Goal: Communication & Community: Participate in discussion

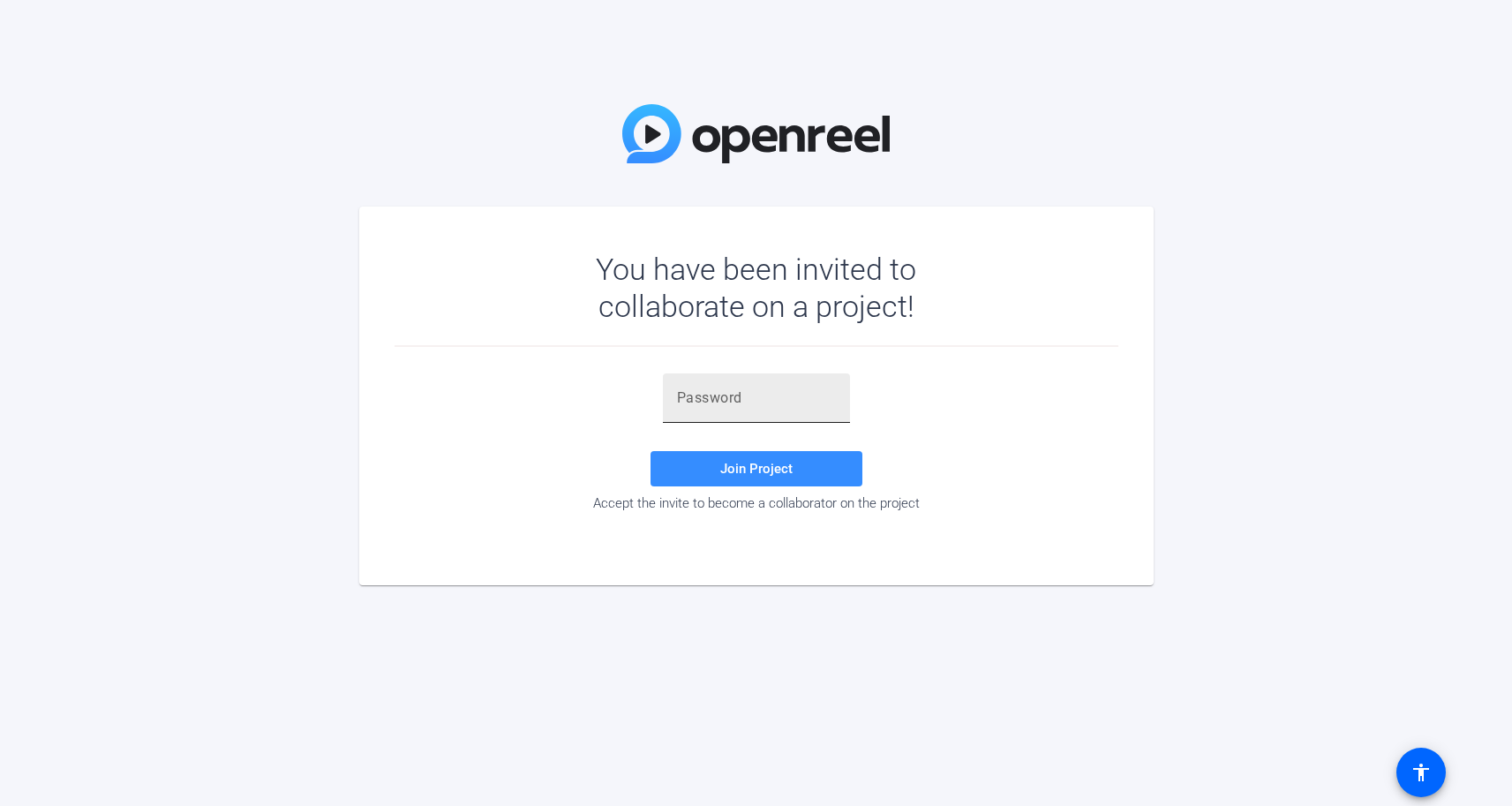
click at [745, 395] on input "text" at bounding box center [756, 398] width 159 height 21
paste input "X/542157550547uy"
click at [757, 475] on span "Join Project" at bounding box center [756, 469] width 73 height 16
drag, startPoint x: 823, startPoint y: 398, endPoint x: 562, endPoint y: 388, distance: 261.2
click at [562, 388] on div "X/542157550547uy Invalid token, email or password Join Project Accept the invit…" at bounding box center [756, 441] width 724 height 138
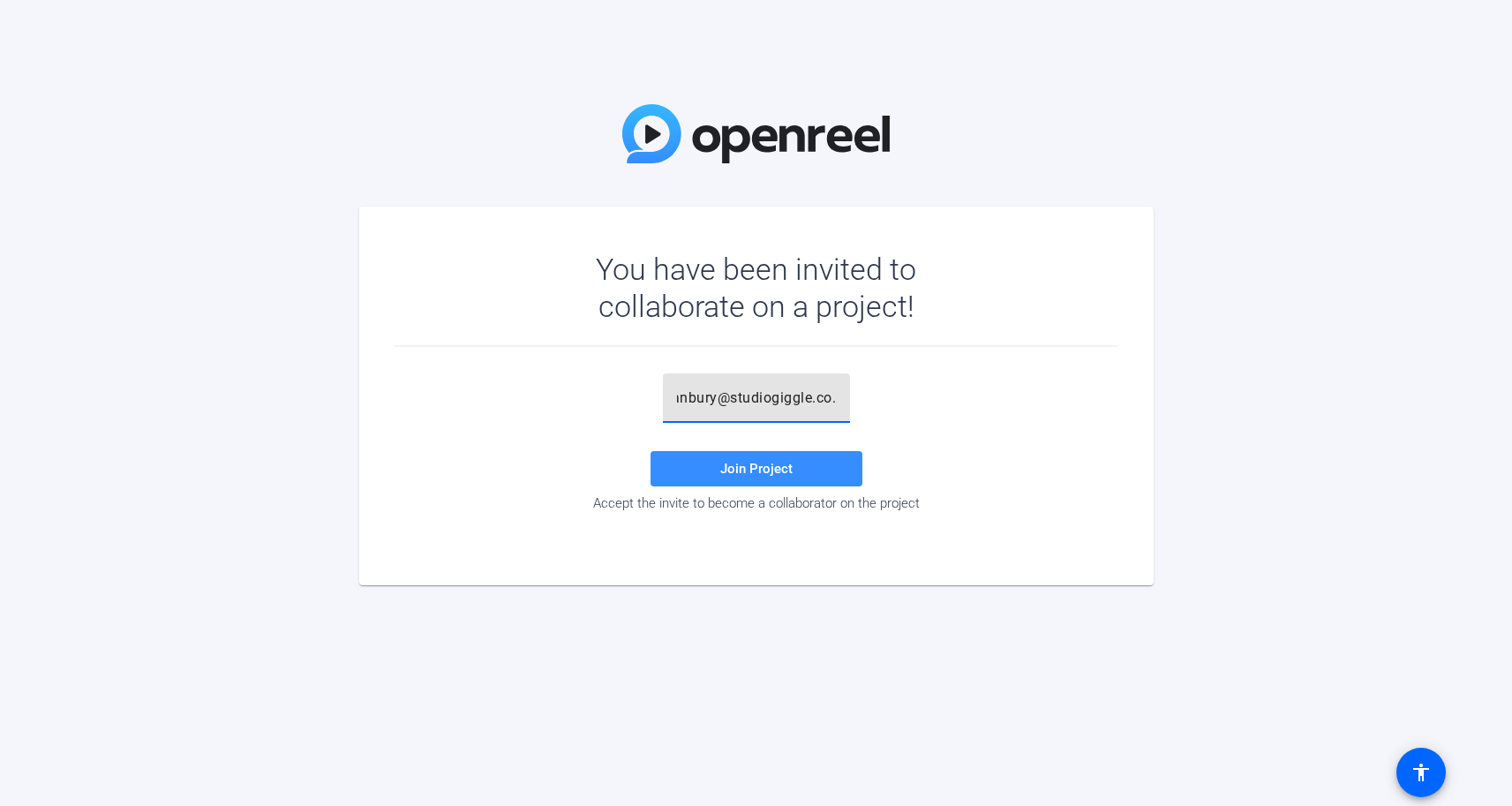
scroll to position [0, 96]
type input "rhyannon.hanbury@studiogiggle.co.uk"
click at [832, 466] on span at bounding box center [756, 469] width 212 height 43
drag, startPoint x: 810, startPoint y: 393, endPoint x: 500, endPoint y: 383, distance: 310.2
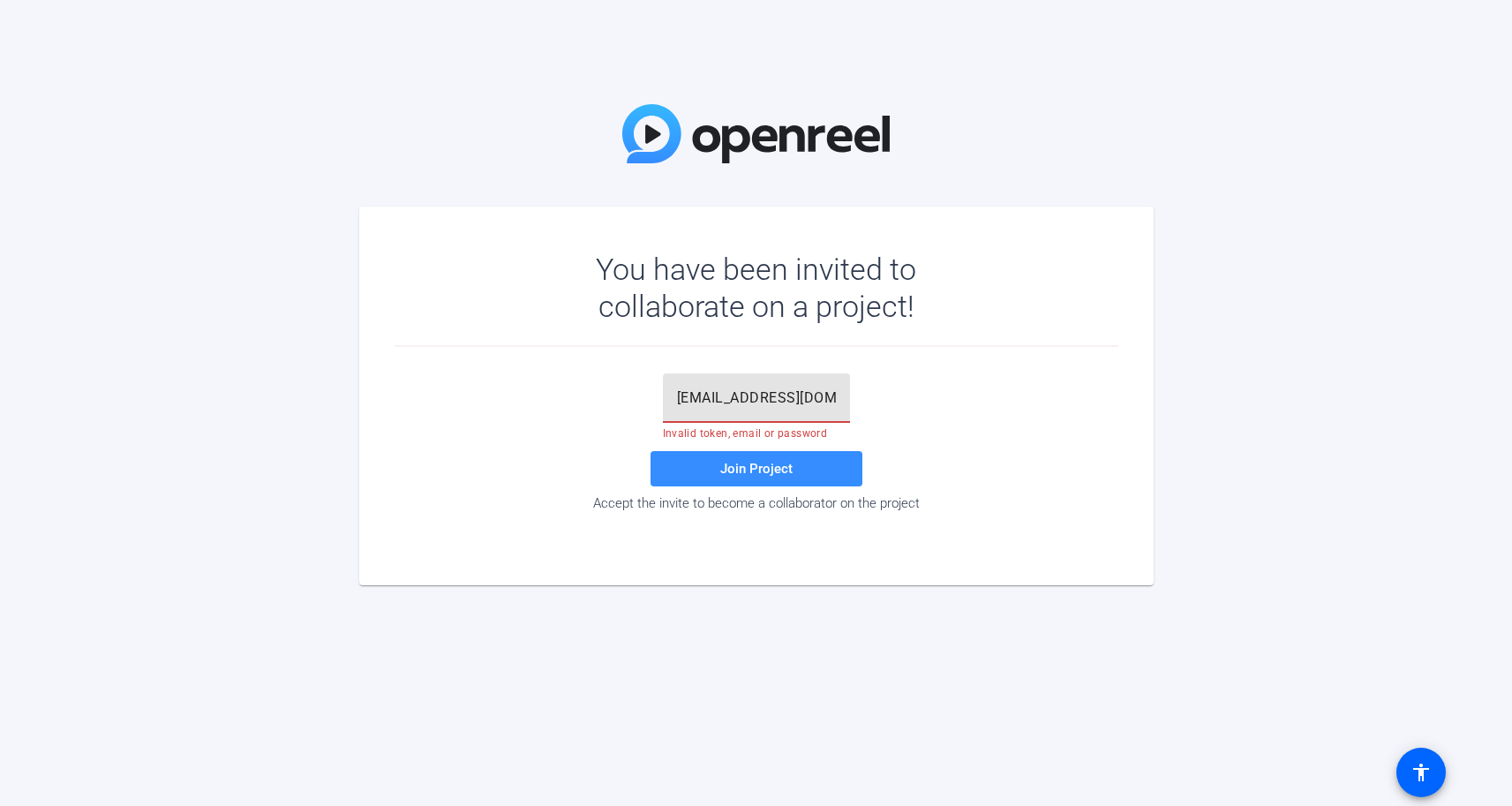
click at [500, 383] on div "rhyannon.hanbury@studiogiggle.co.uk Invalid token, email or password Join Proje…" at bounding box center [756, 441] width 724 height 138
click at [702, 410] on div at bounding box center [756, 398] width 159 height 50
paste input "4r=V_!"
type input "4r=V_!"
click at [743, 470] on span "Join Project" at bounding box center [756, 469] width 73 height 16
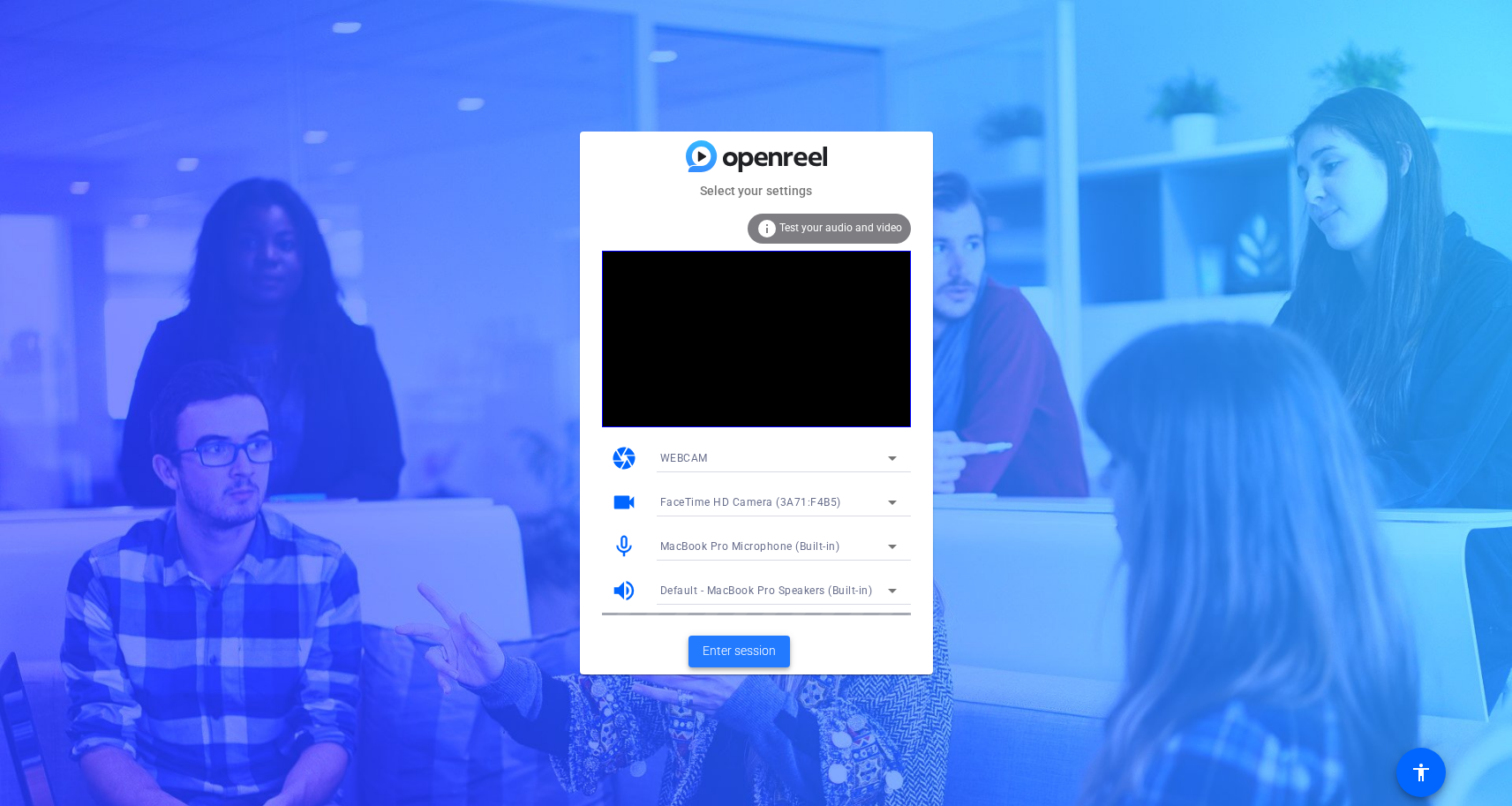
click at [740, 659] on span "Enter session" at bounding box center [739, 651] width 74 height 19
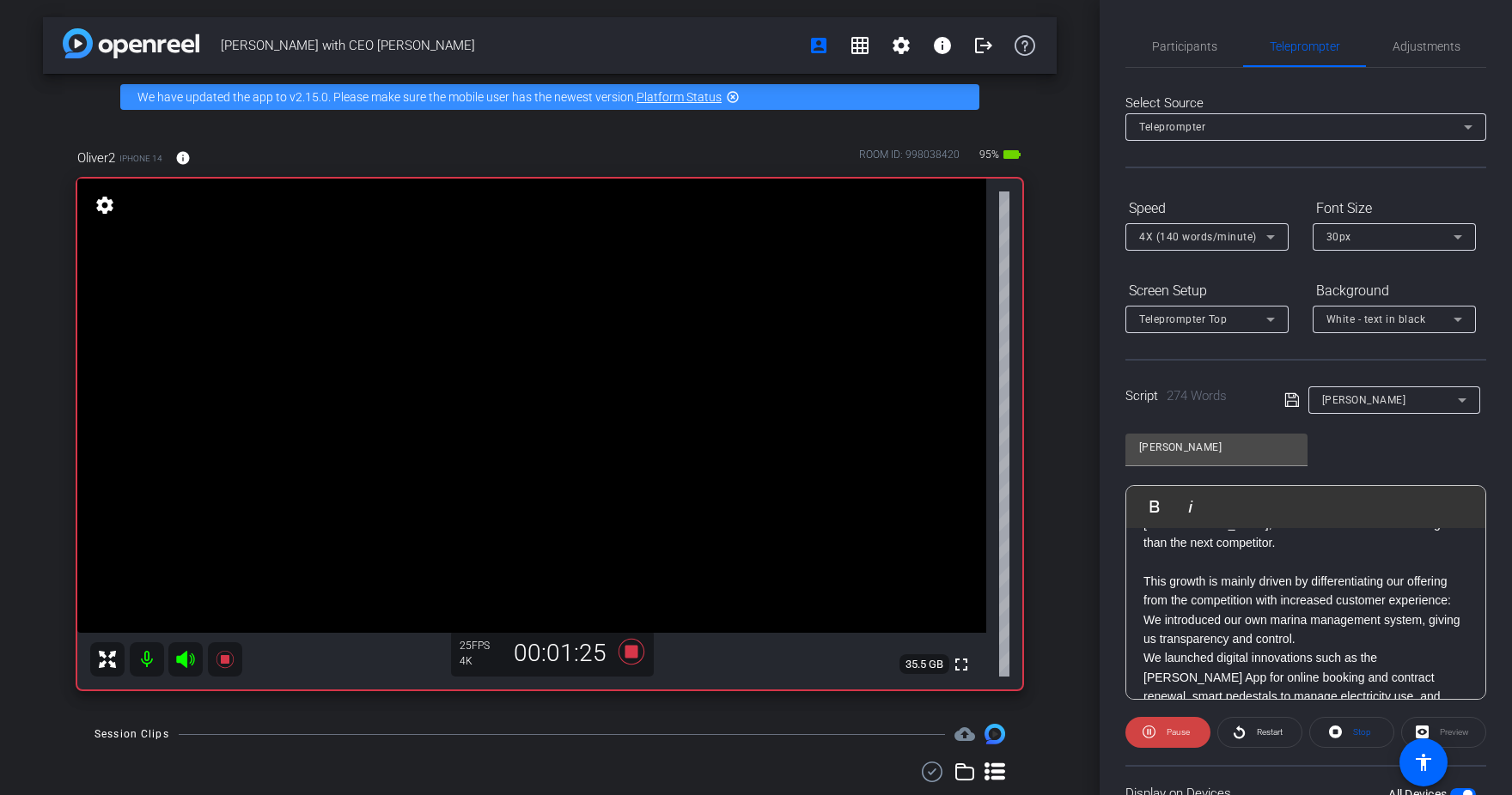
scroll to position [434, 0]
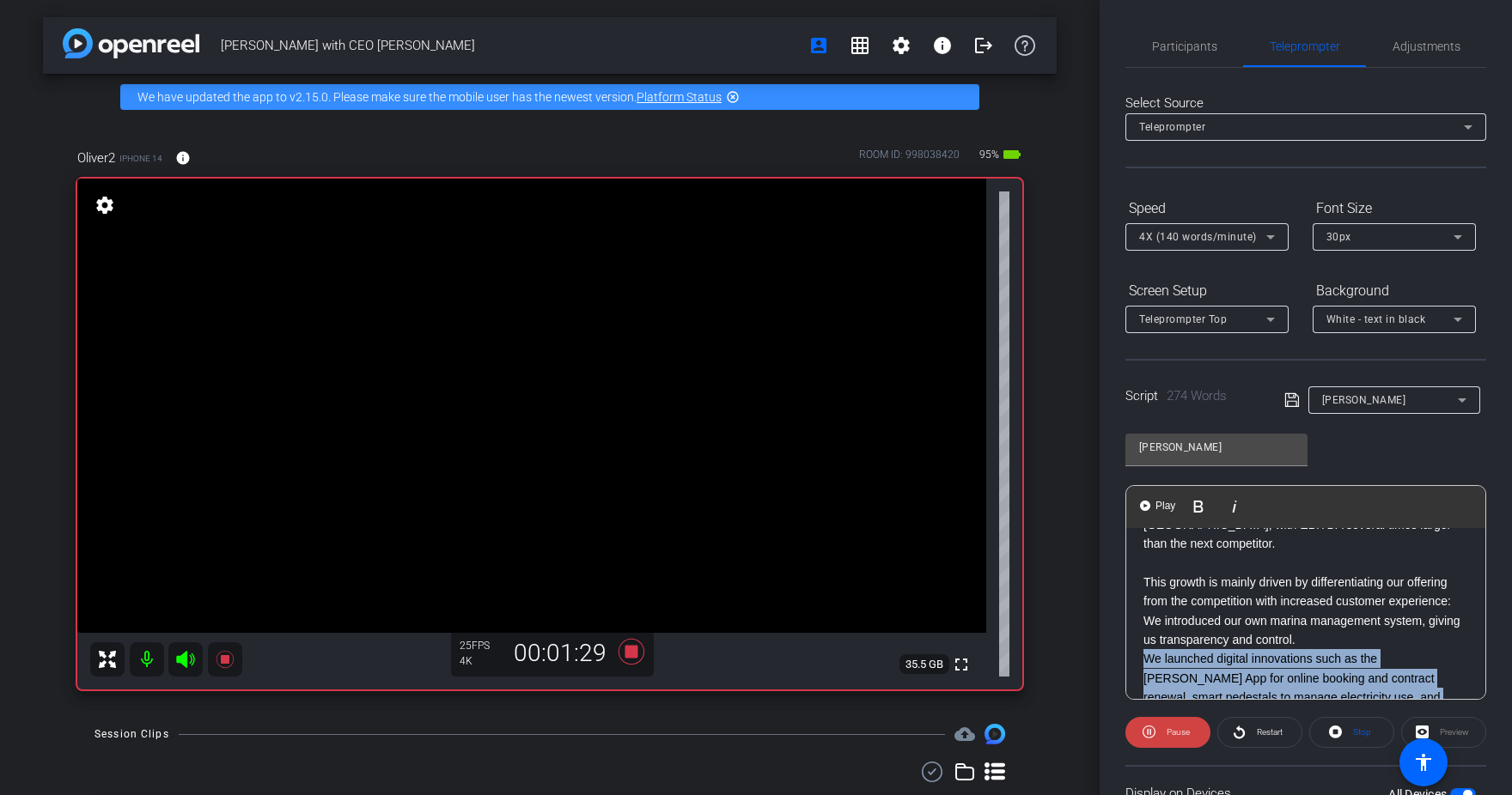
drag, startPoint x: 1145, startPoint y: 598, endPoint x: 1470, endPoint y: 638, distance: 327.5
click at [1470, 638] on div "My name is [PERSON_NAME] and I am the CEO of [PERSON_NAME]. [PERSON_NAME] is [D…" at bounding box center [1306, 534] width 360 height 881
copy p "We launched digital innovations such as the [PERSON_NAME] App for online bookin…"
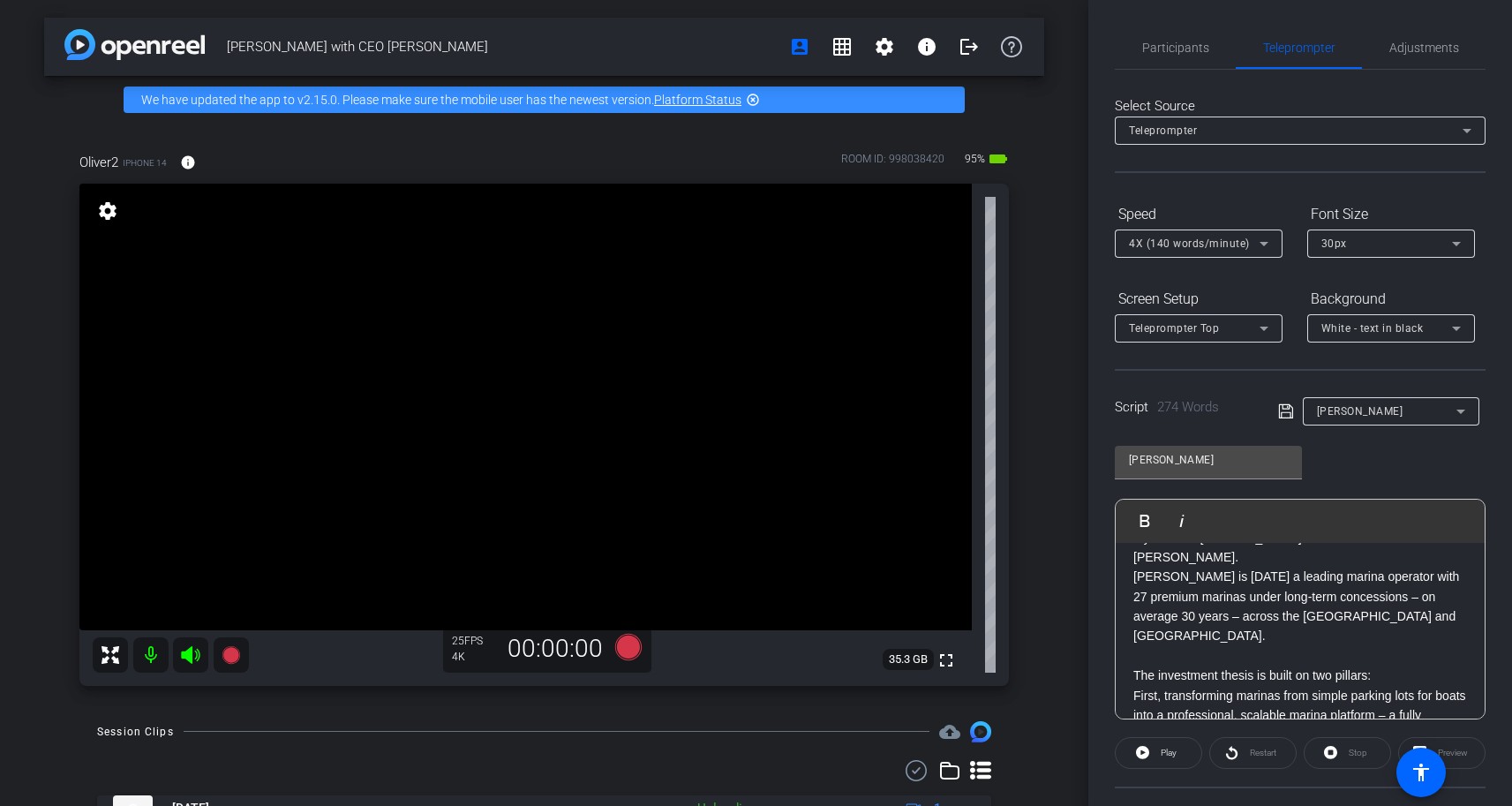
scroll to position [0, 0]
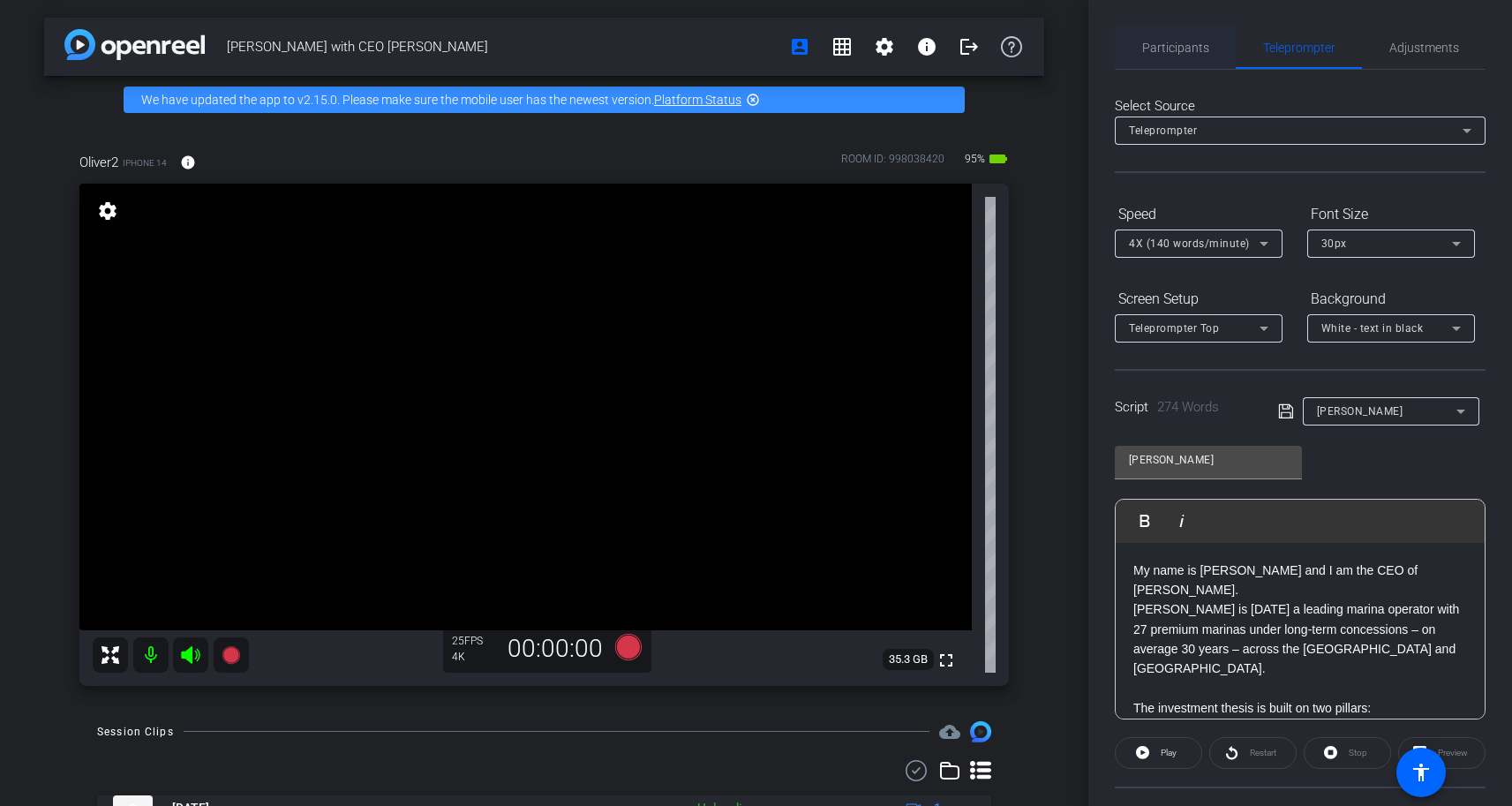
click at [1183, 49] on span "Participants" at bounding box center [1176, 48] width 67 height 12
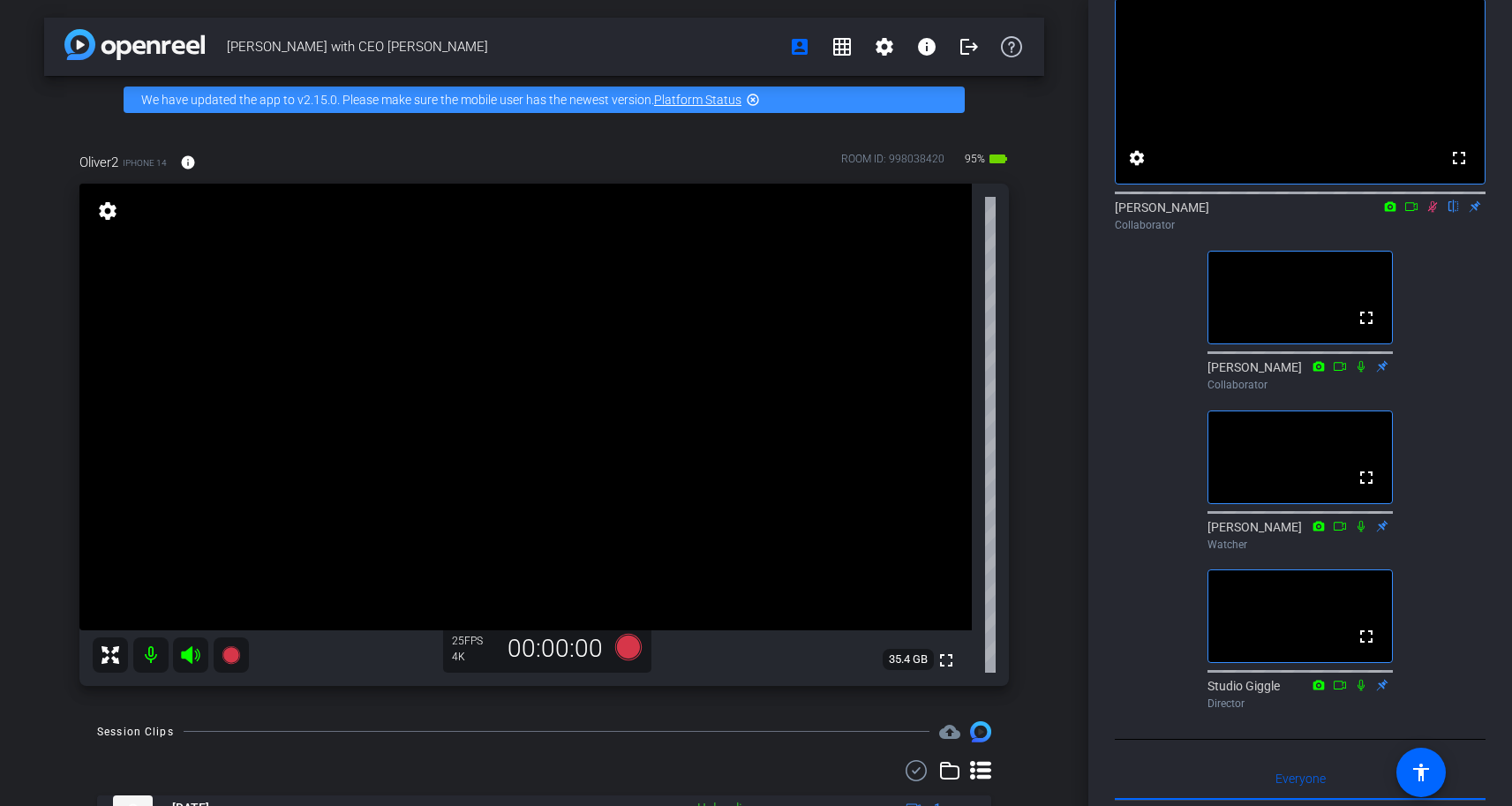
scroll to position [79, 0]
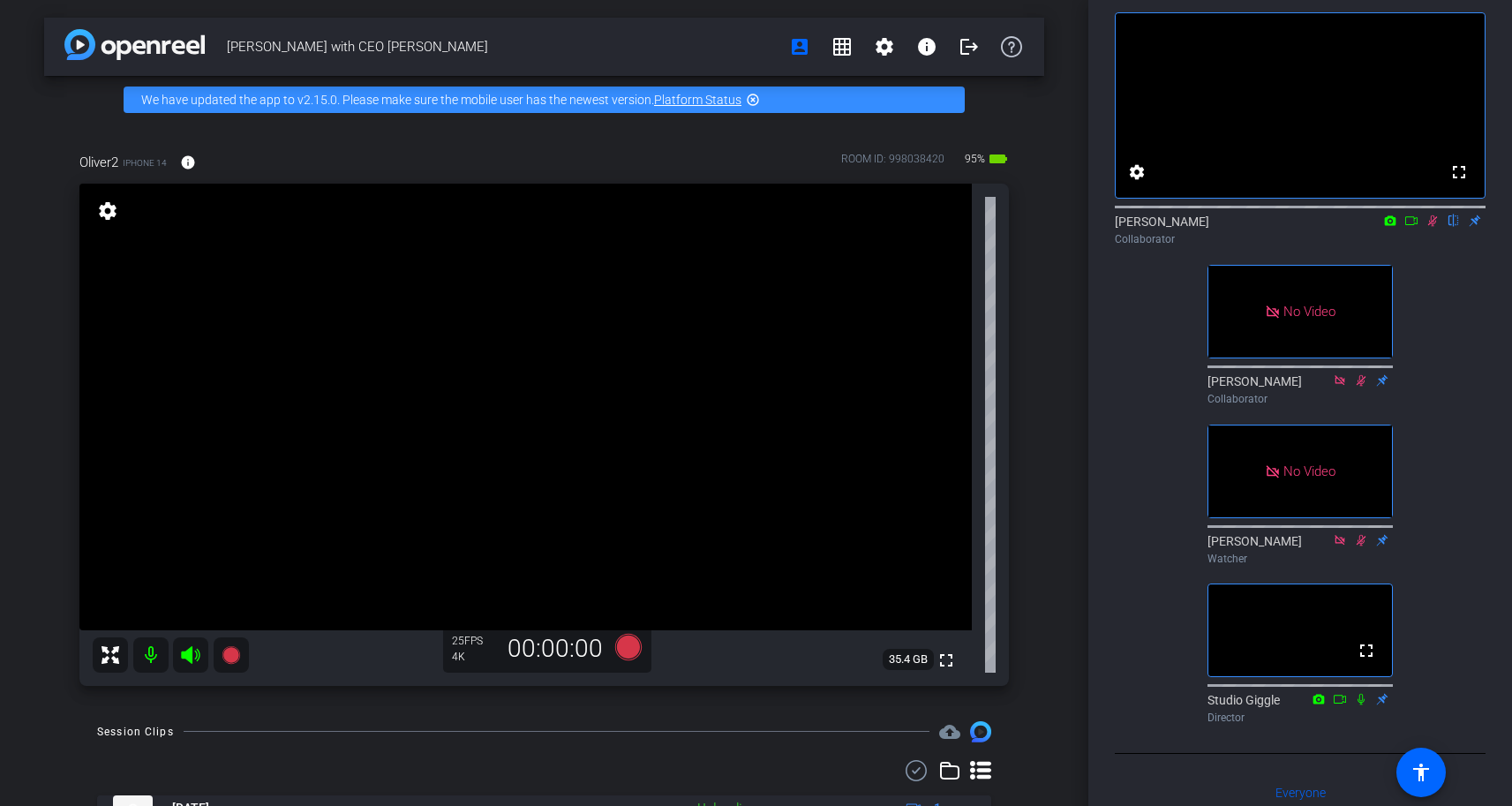
click at [1410, 226] on icon at bounding box center [1412, 221] width 14 height 12
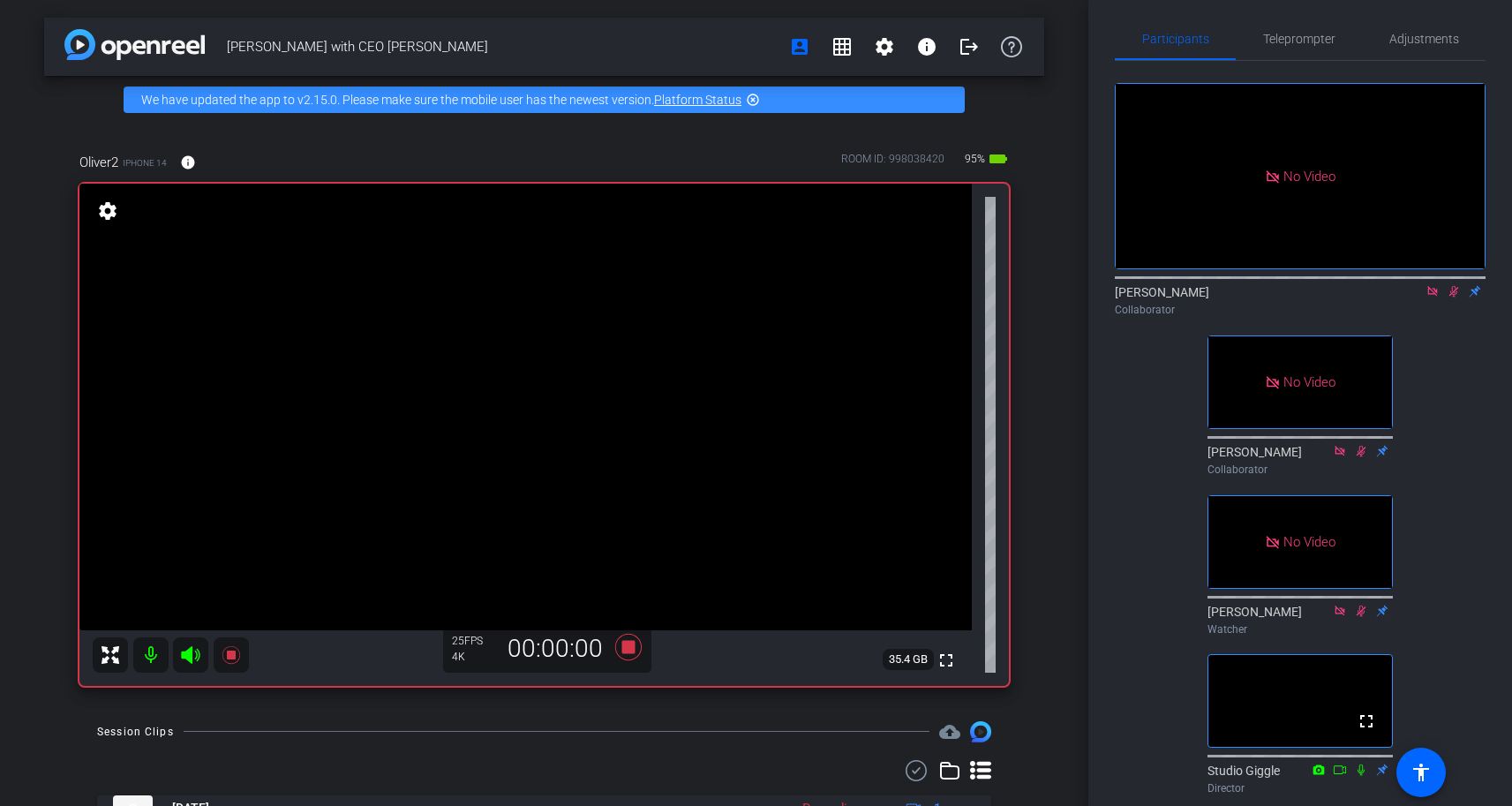
scroll to position [0, 0]
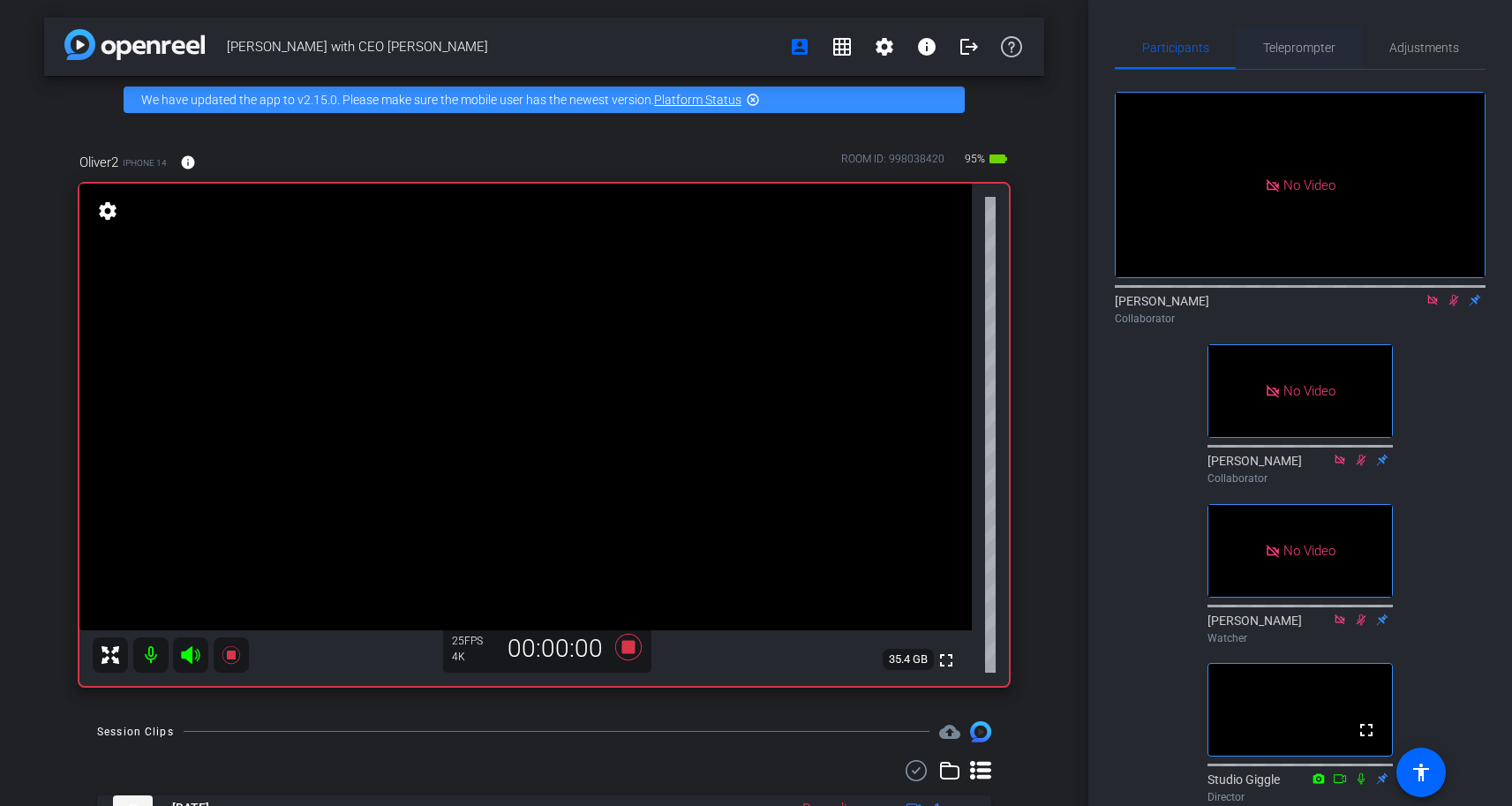
click at [1288, 48] on span "Teleprompter" at bounding box center [1299, 48] width 73 height 12
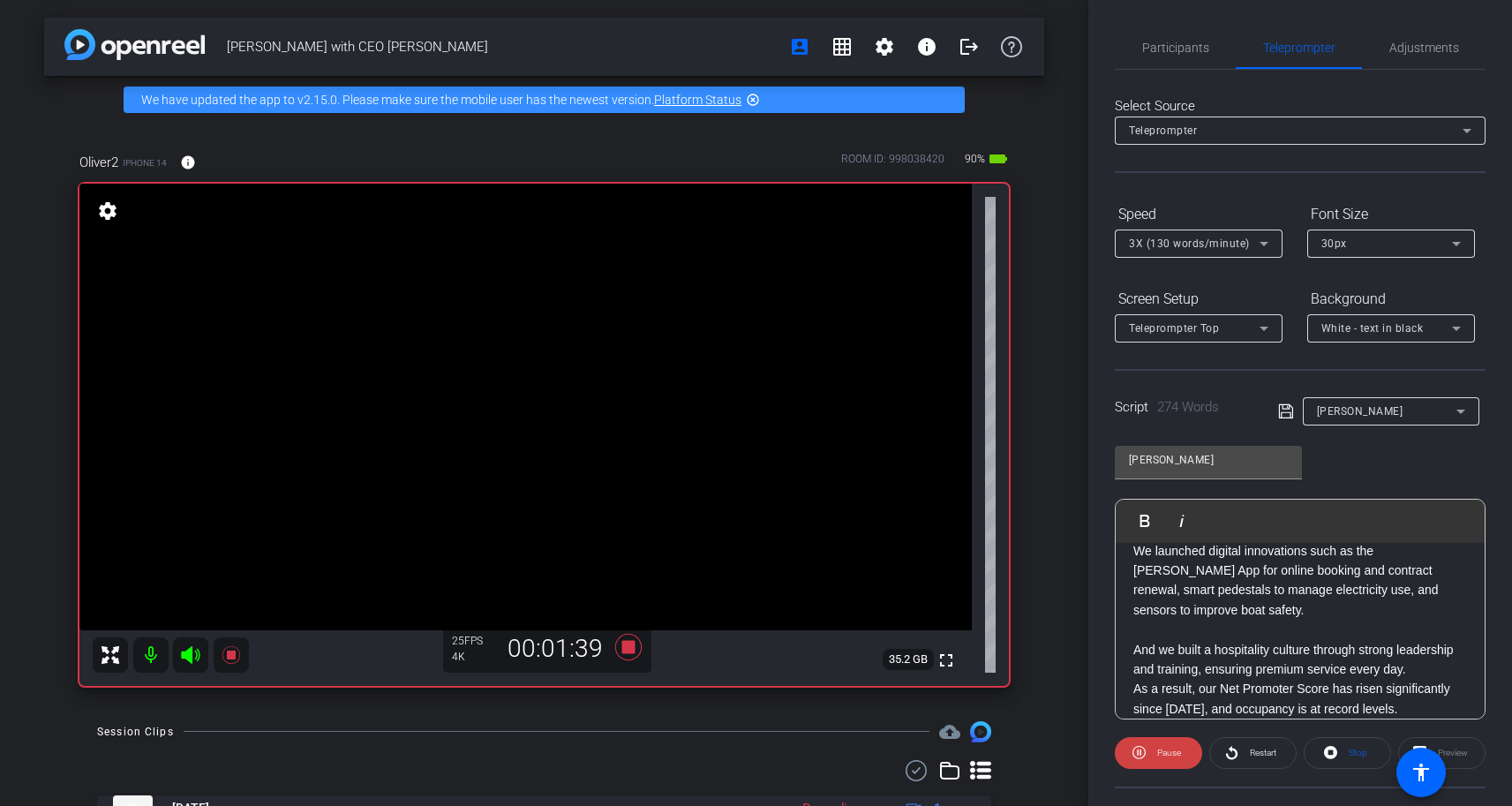
scroll to position [636, 0]
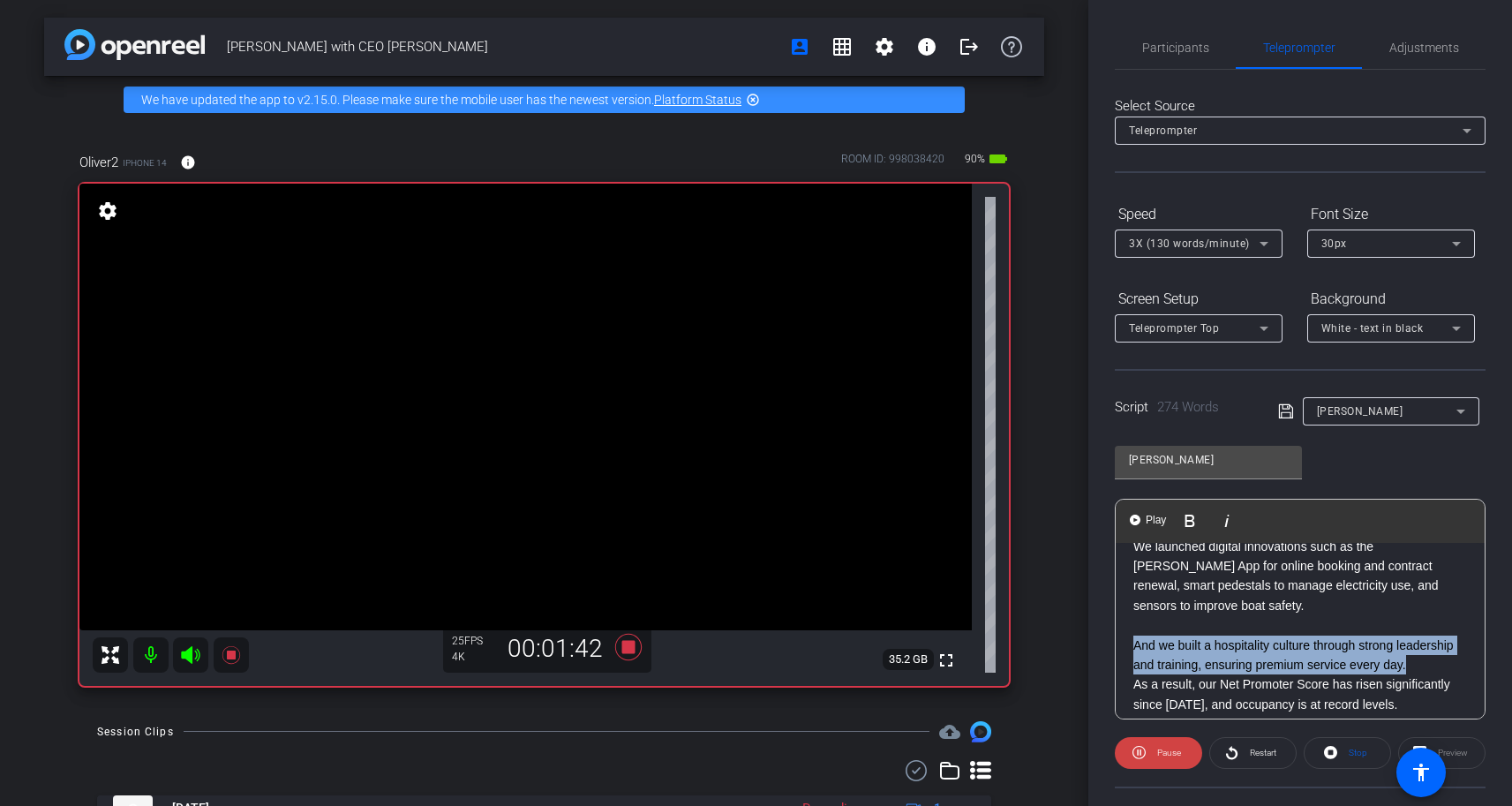
drag, startPoint x: 1413, startPoint y: 589, endPoint x: 1136, endPoint y: 570, distance: 277.7
click at [1136, 636] on p "And we built a hospitality culture through strong leadership and training, ensu…" at bounding box center [1300, 655] width 334 height 40
copy p "And we built a hospitality culture through strong leadership and training, ensu…"
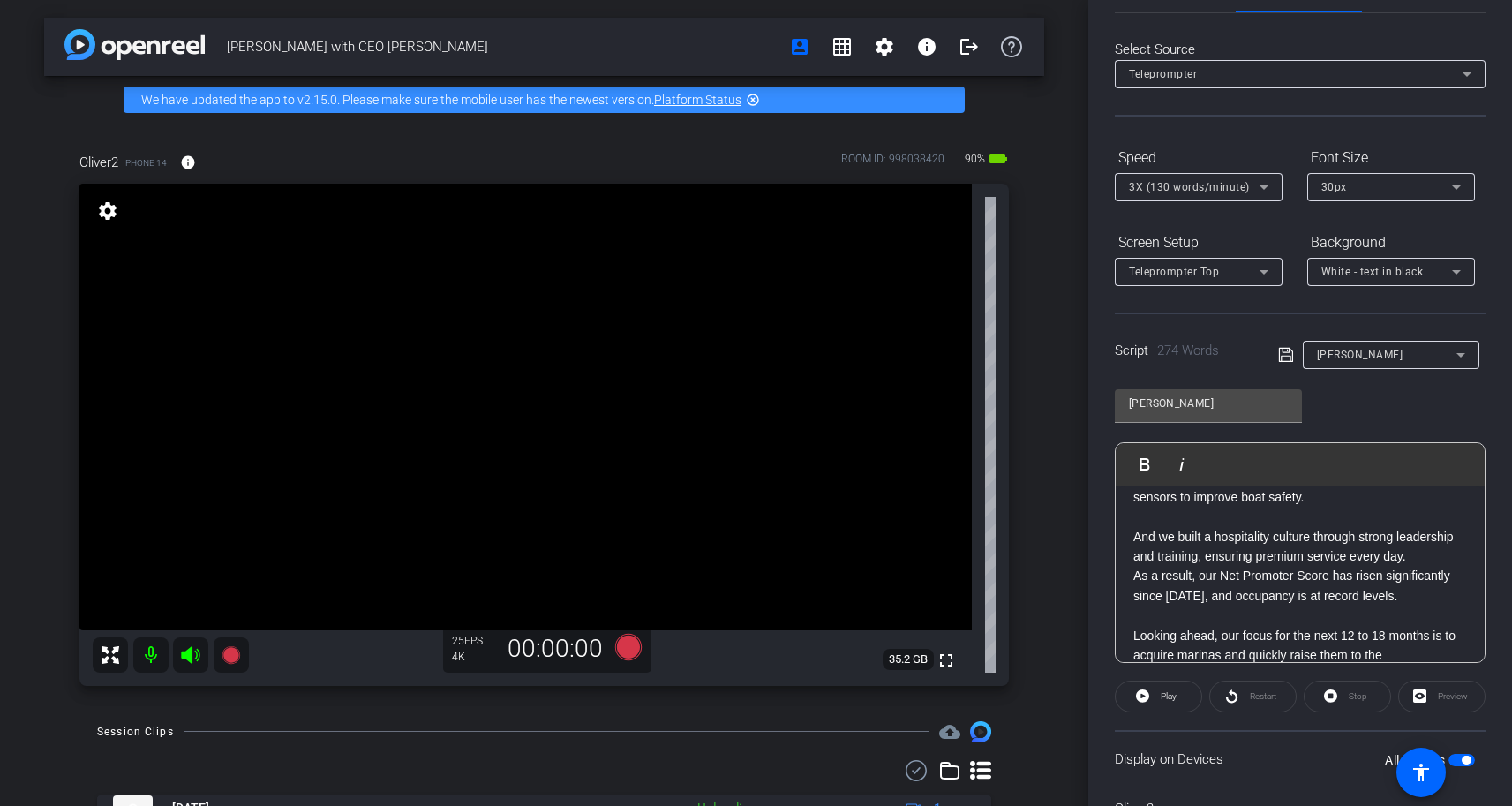
scroll to position [0, 0]
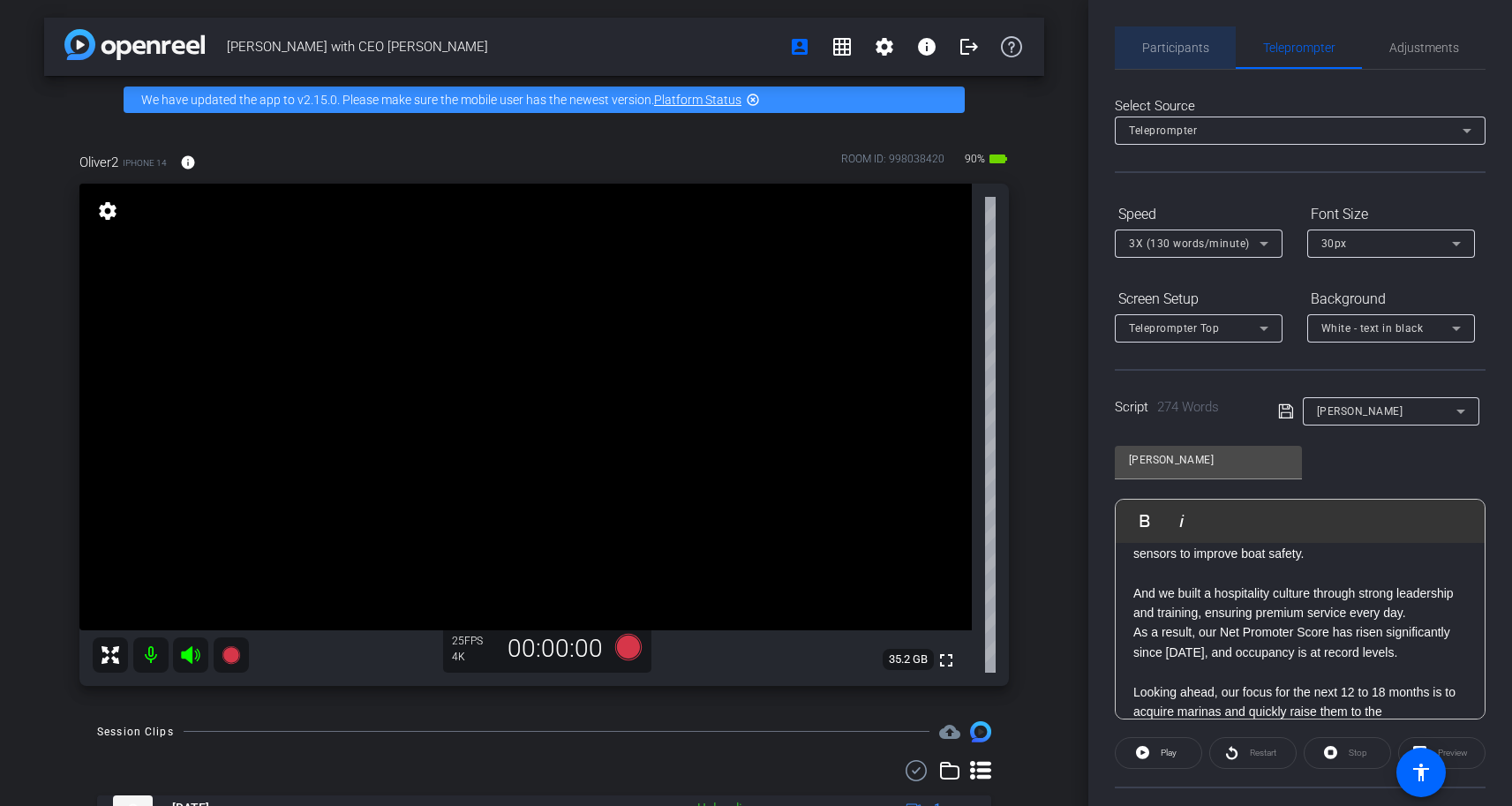
click at [1177, 45] on span "Participants" at bounding box center [1176, 48] width 67 height 12
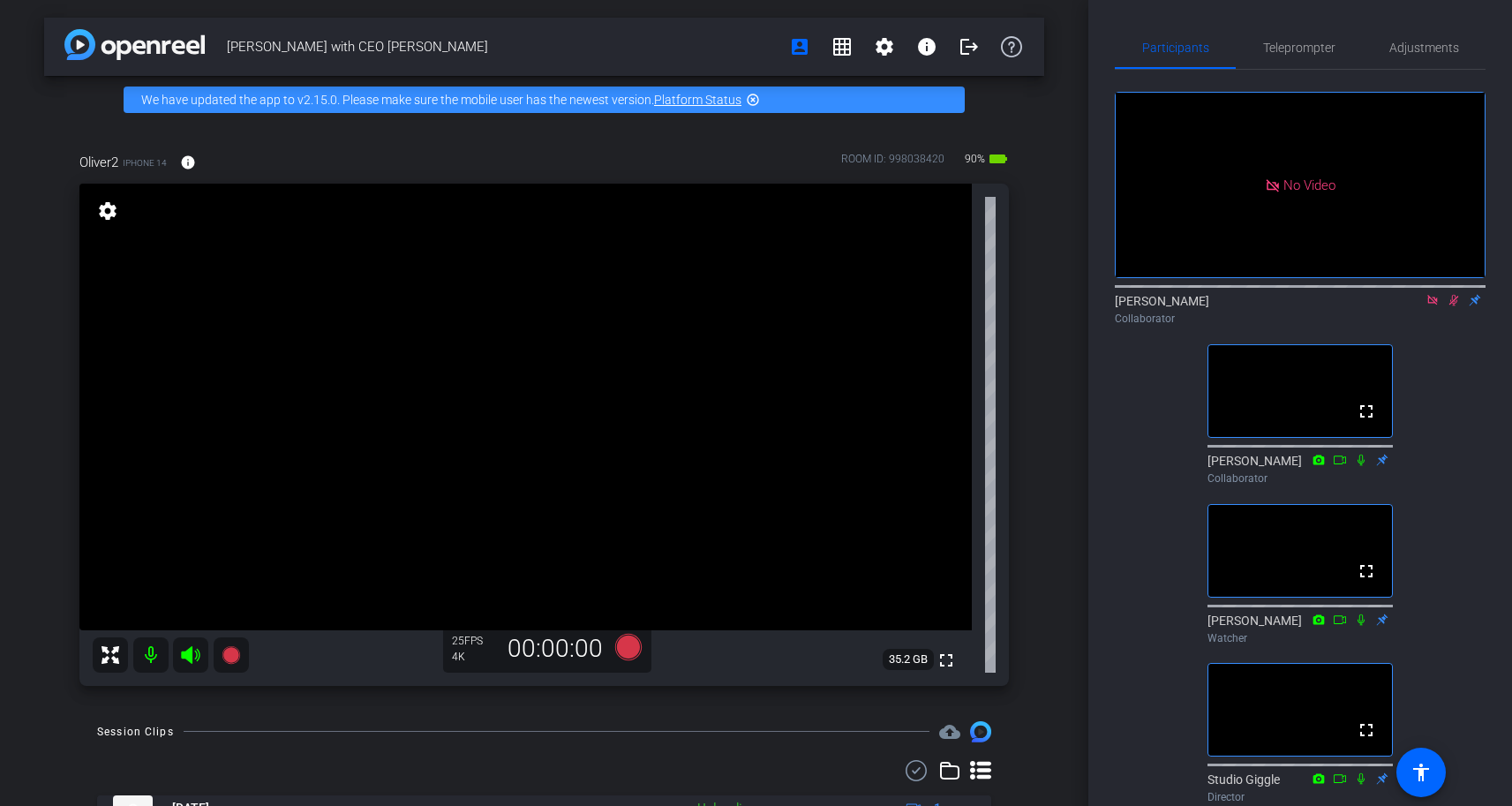
click at [1435, 299] on icon at bounding box center [1431, 299] width 10 height 10
click at [1413, 306] on icon at bounding box center [1412, 300] width 14 height 12
click at [1306, 44] on span "Teleprompter" at bounding box center [1299, 48] width 73 height 12
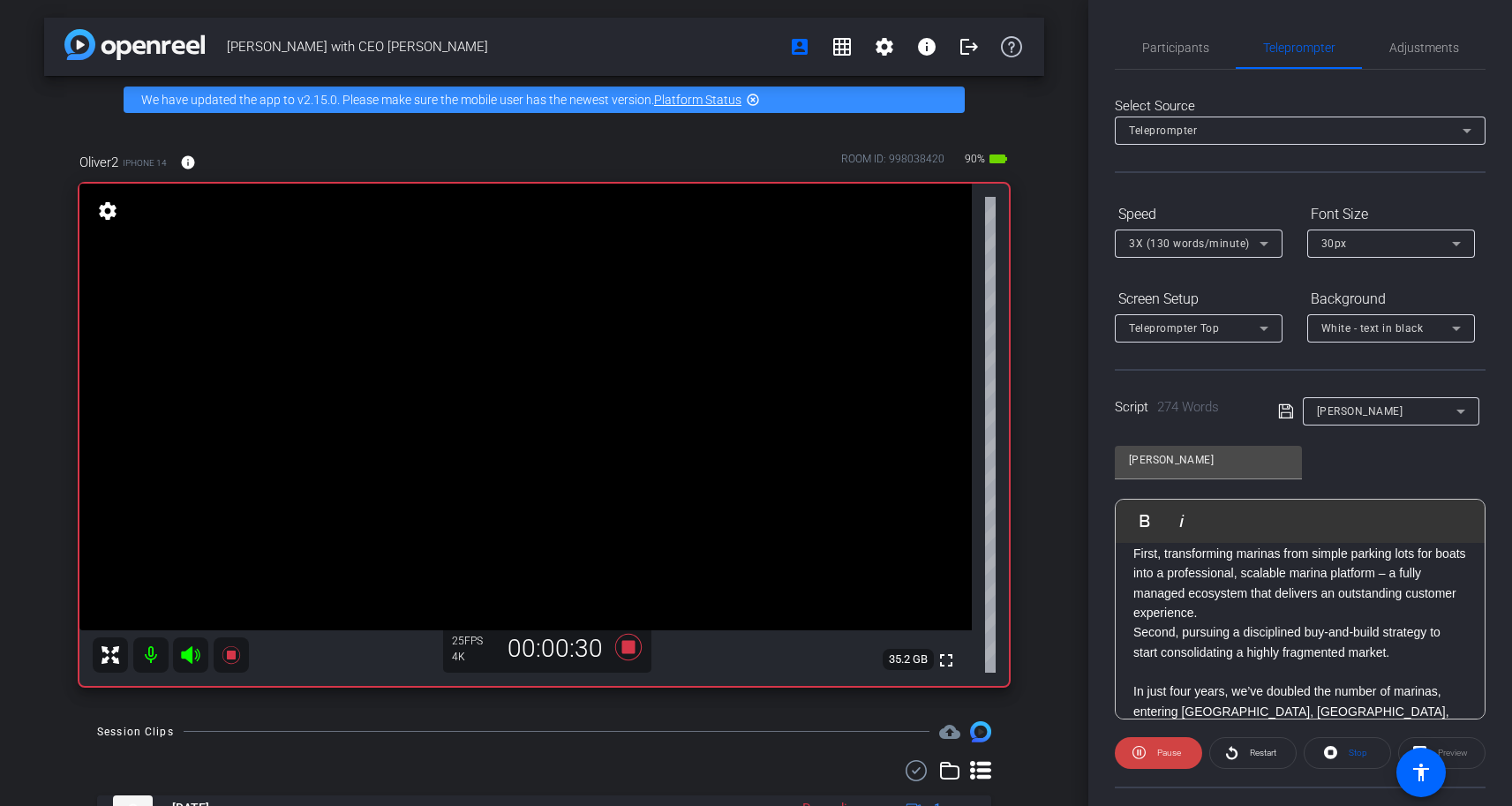
scroll to position [339, 0]
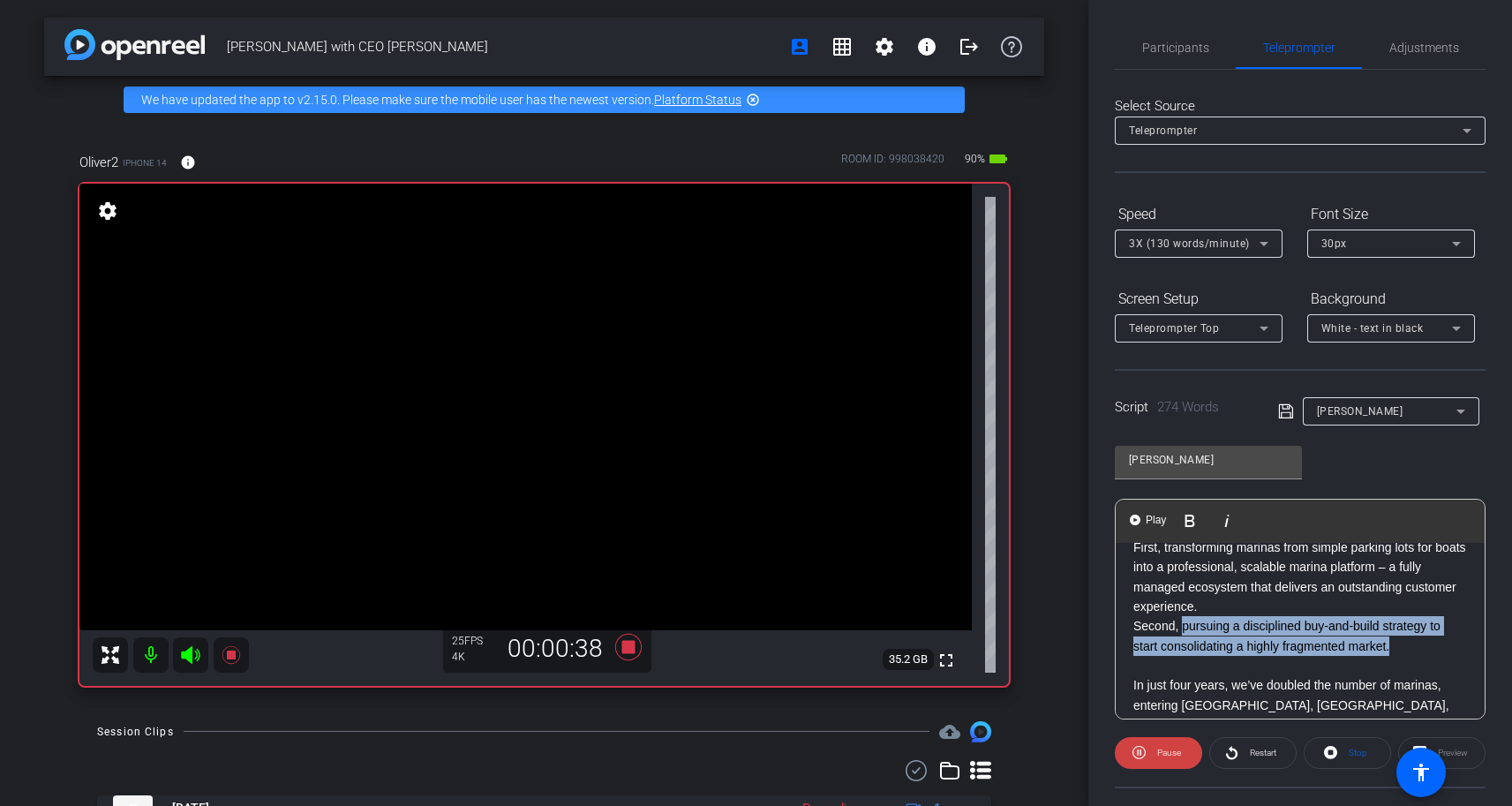
drag, startPoint x: 1402, startPoint y: 628, endPoint x: 1183, endPoint y: 607, distance: 220.0
click at [1183, 616] on p "Second, pursuing a disciplined buy-and-build strategy to start consolidating a …" at bounding box center [1300, 636] width 334 height 40
copy p "pursuing a disciplined buy-and-build strategy to start consolidating a highly f…"
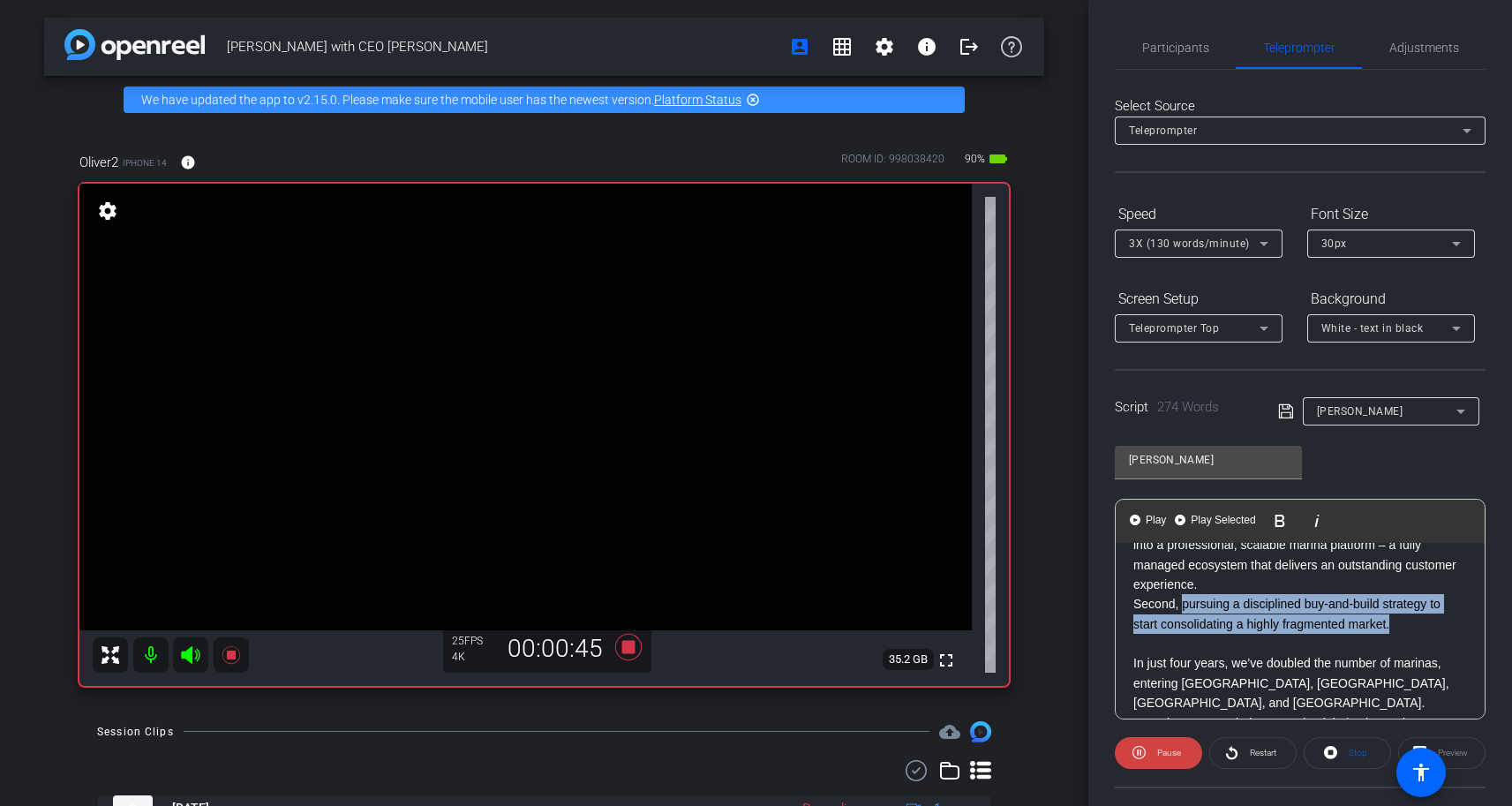
scroll to position [367, 0]
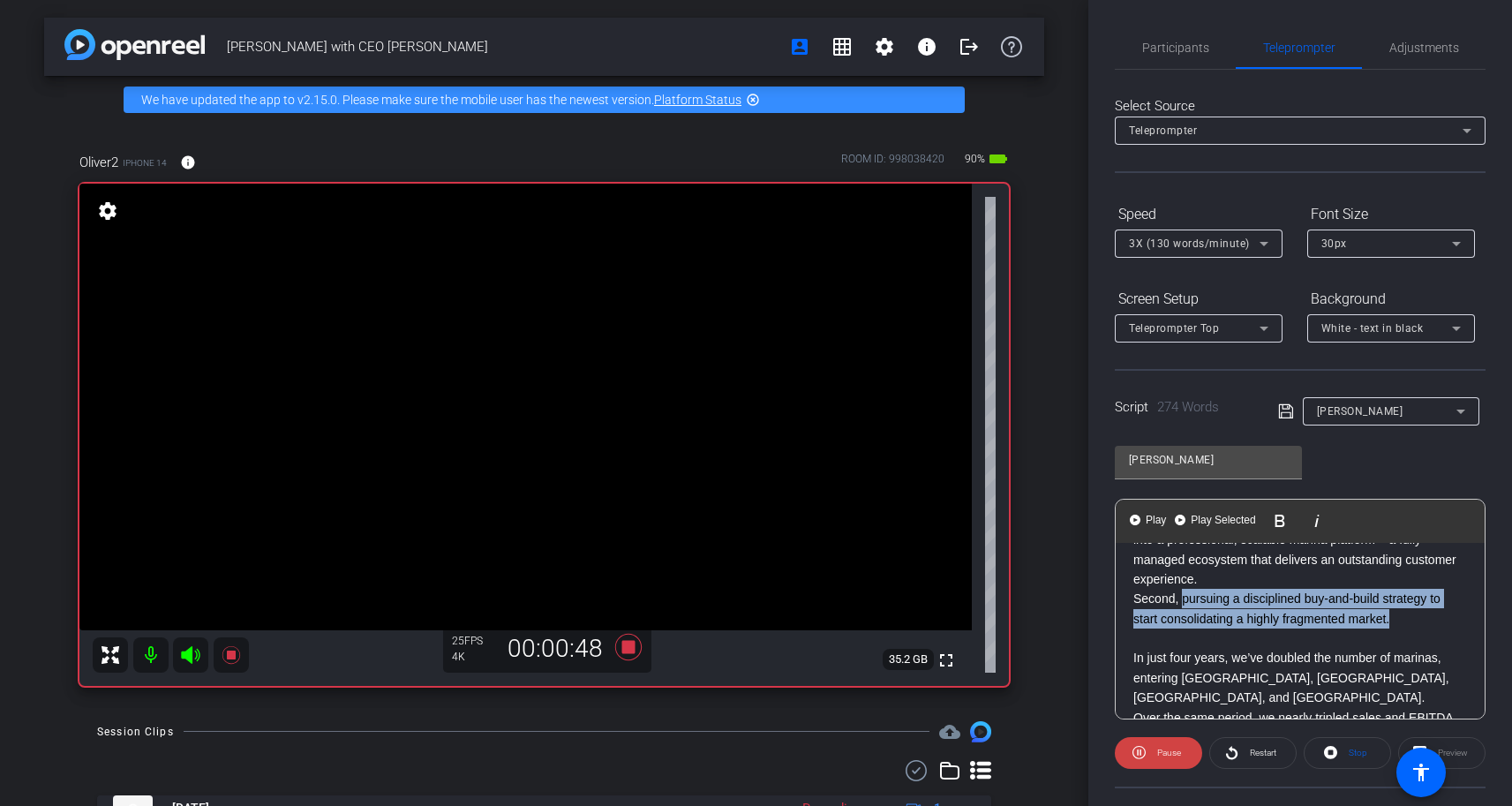
copy p "pursuing a disciplined buy-and-build strategy to start consolidating a highly f…"
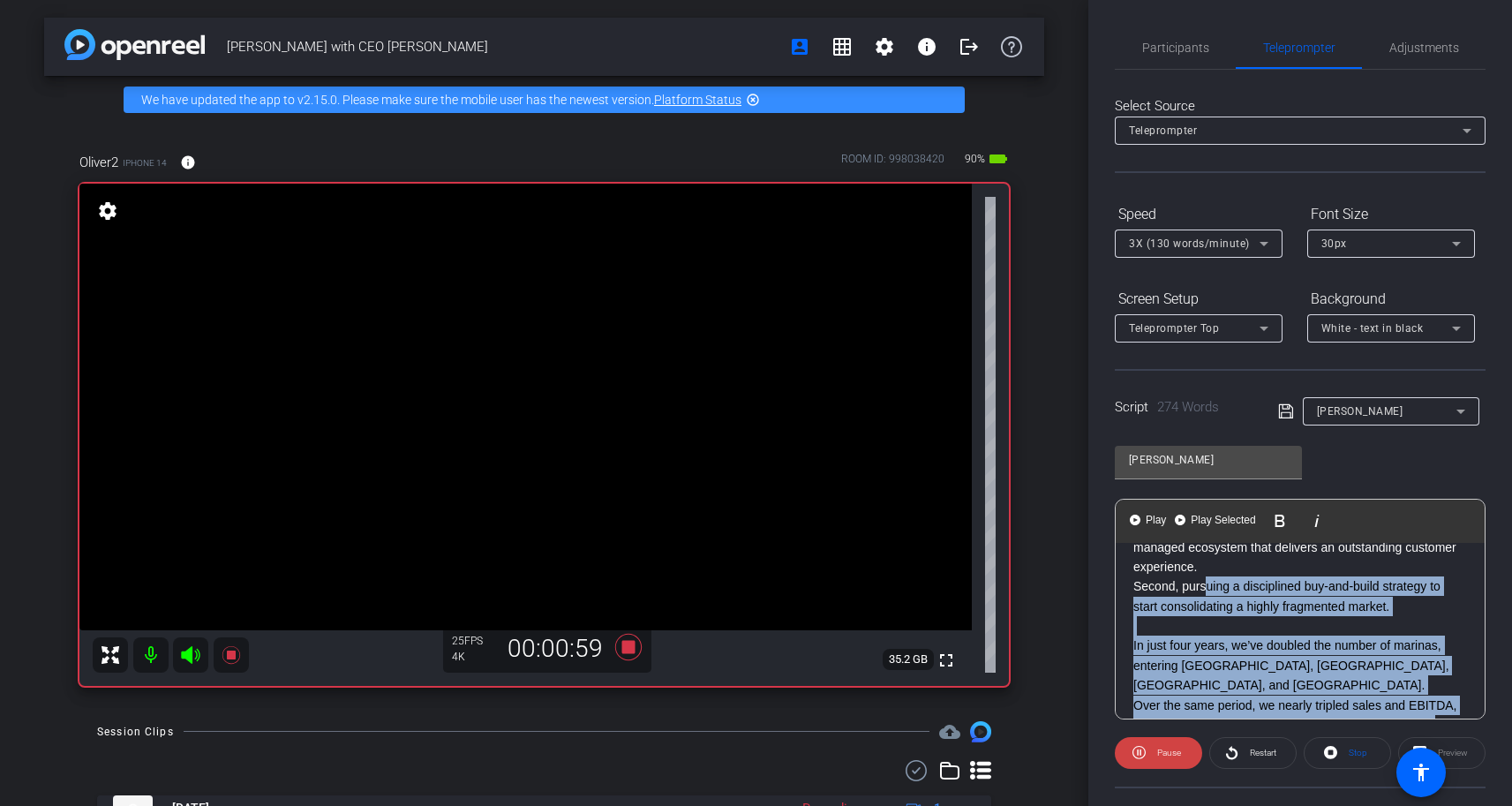
scroll to position [361, 0]
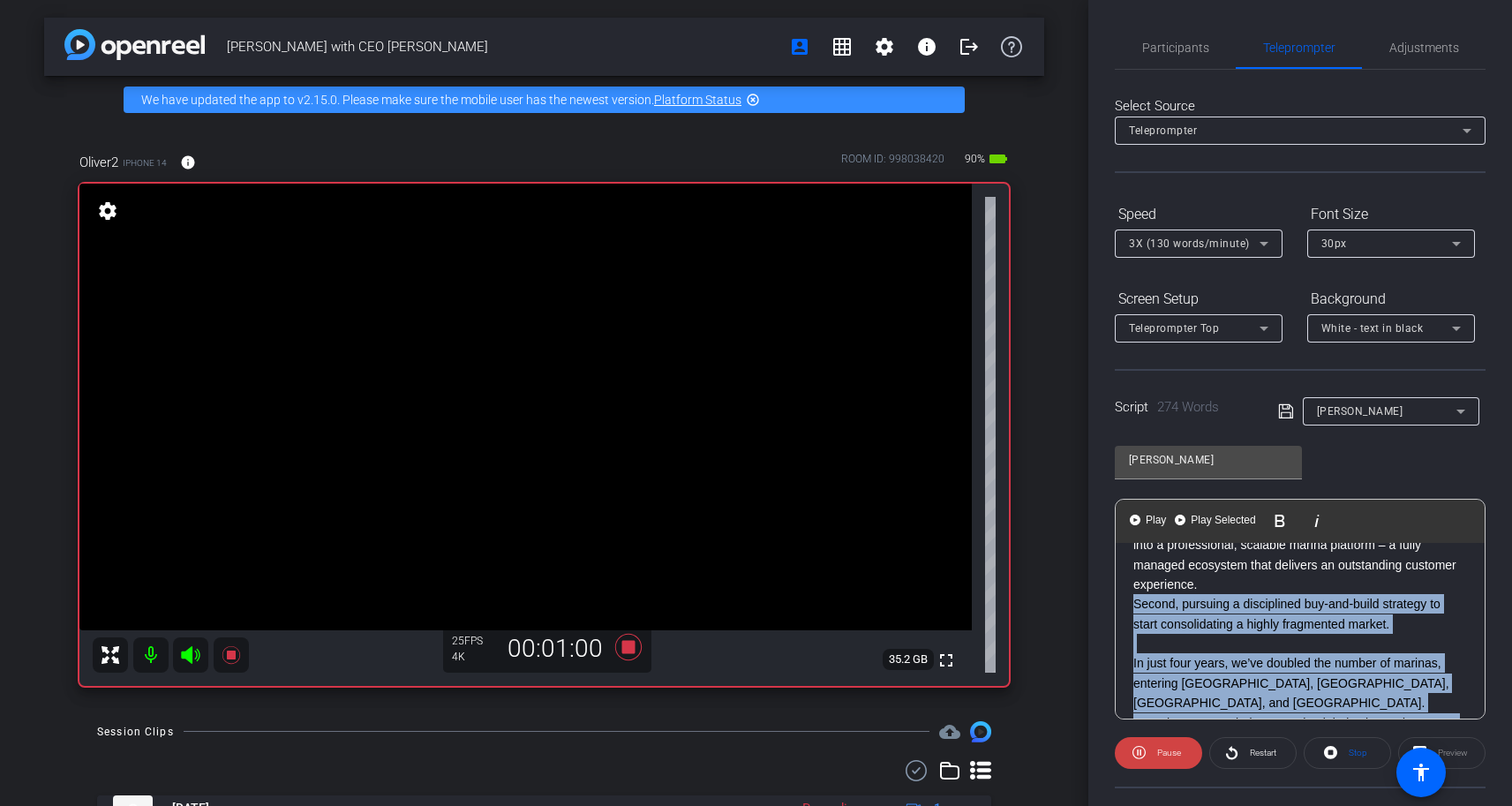
drag, startPoint x: 1442, startPoint y: 657, endPoint x: 1135, endPoint y: 582, distance: 316.0
click at [1135, 582] on div "My name is [PERSON_NAME] and I am the CEO of [PERSON_NAME]. [PERSON_NAME] is [D…" at bounding box center [1300, 713] width 369 height 1063
copy div "Second, pursuing a disciplined buy-and-build strategy to start consolidating a …"
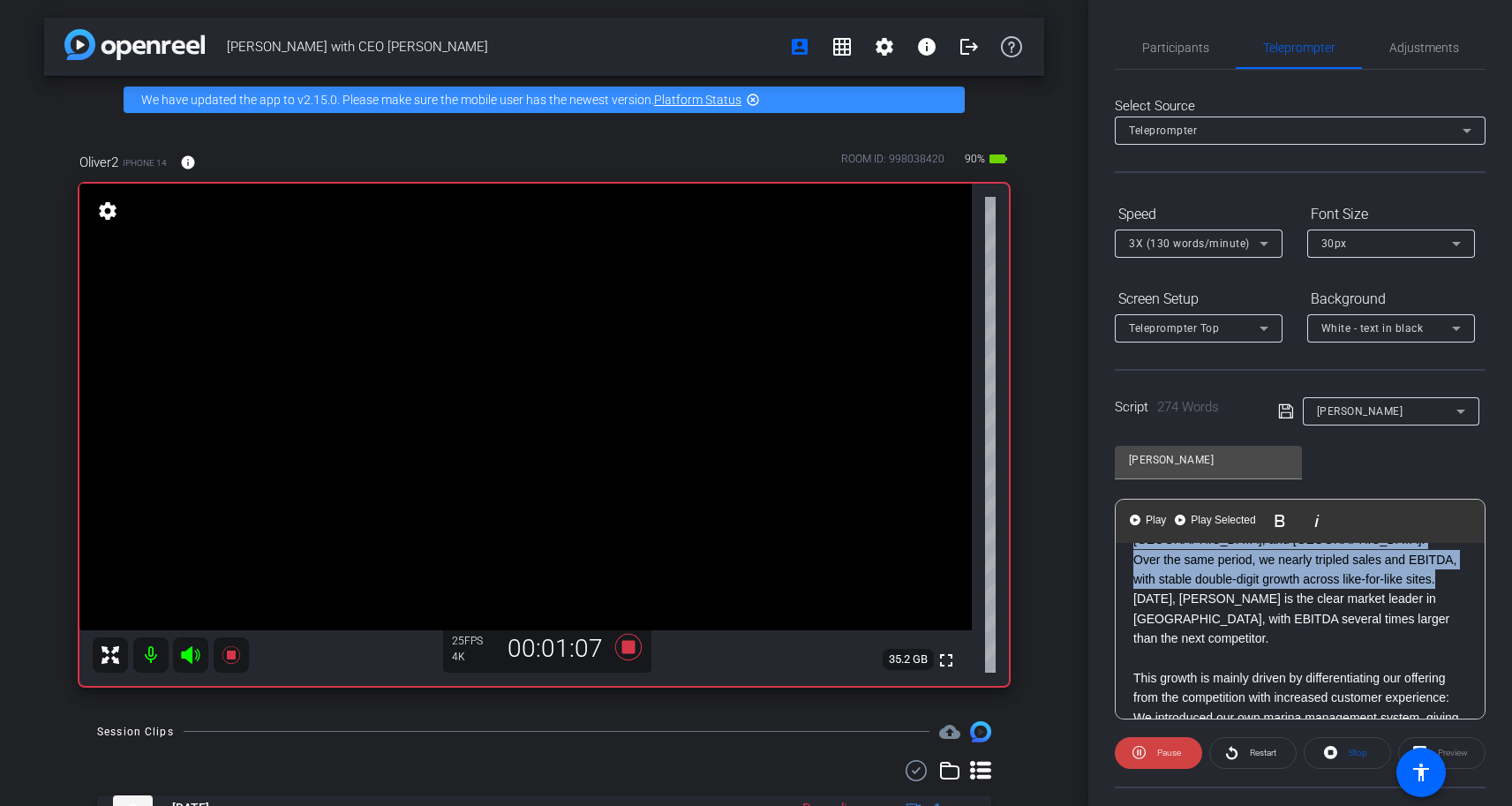
scroll to position [526, 0]
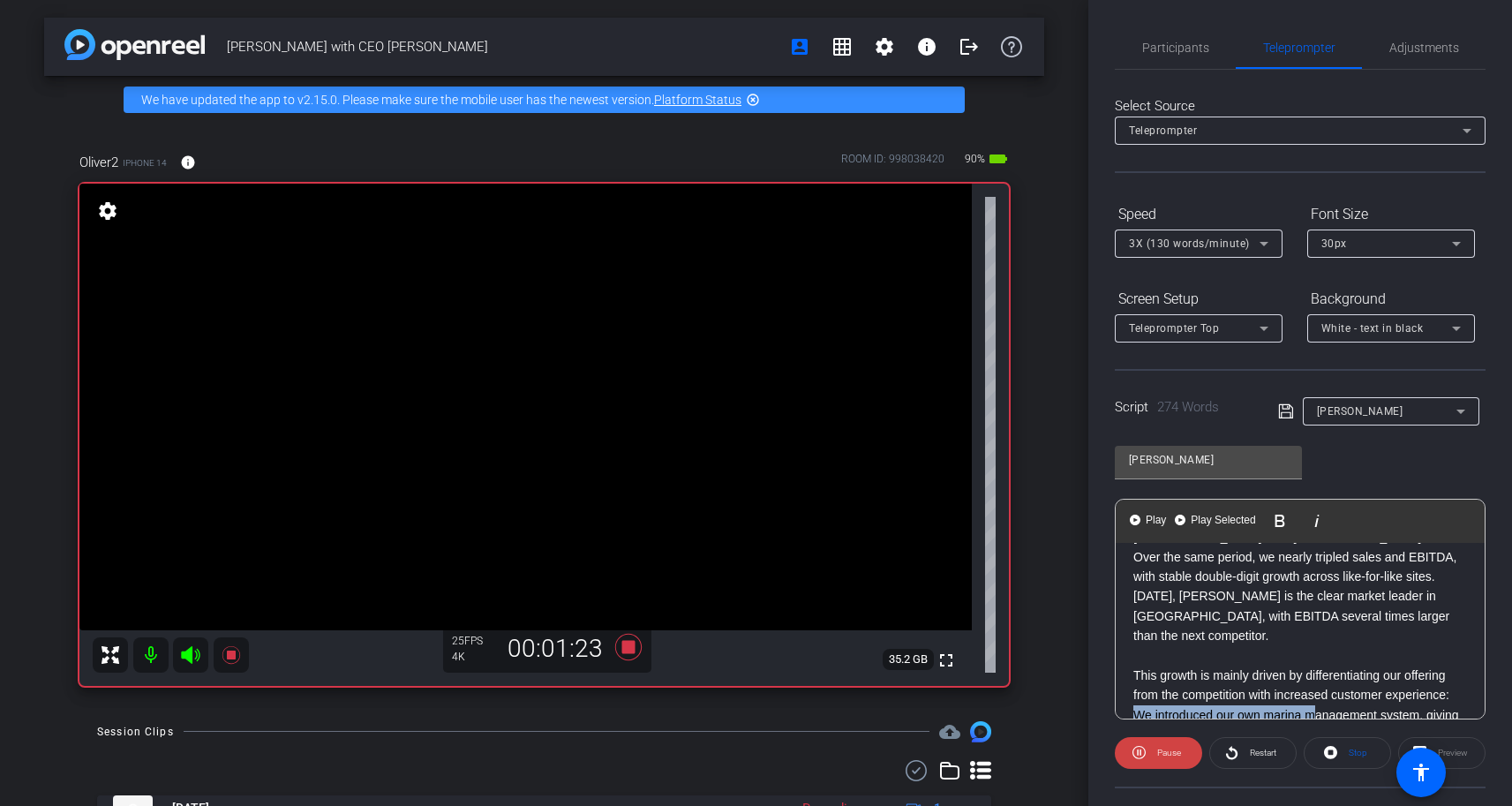
drag, startPoint x: 1312, startPoint y: 658, endPoint x: 1133, endPoint y: 659, distance: 179.0
click at [1133, 705] on p "We introduced our own marina management system, giving us transparency and cont…" at bounding box center [1300, 724] width 334 height 40
copy p "We introduced our own marina m"
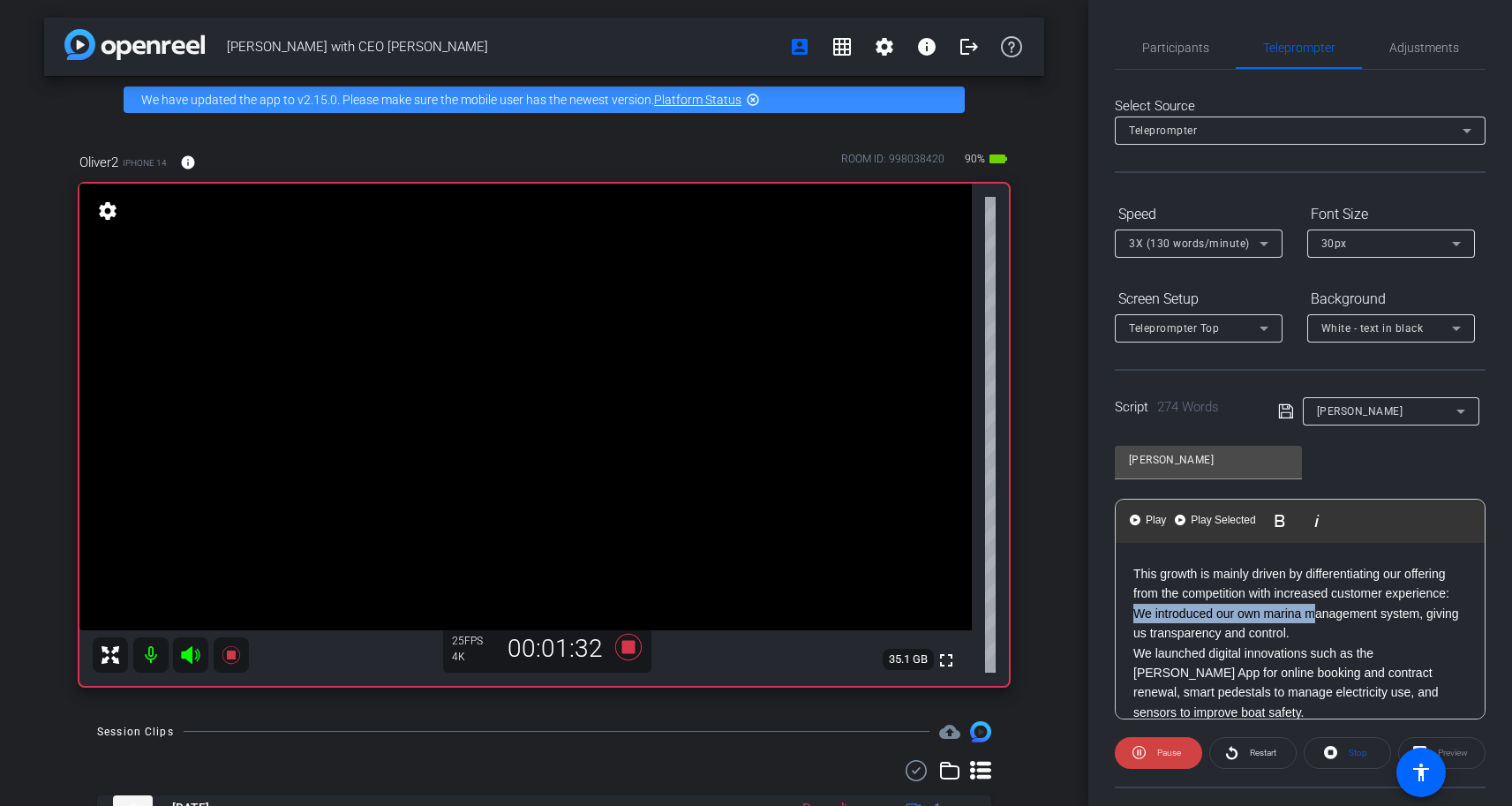
scroll to position [648, 0]
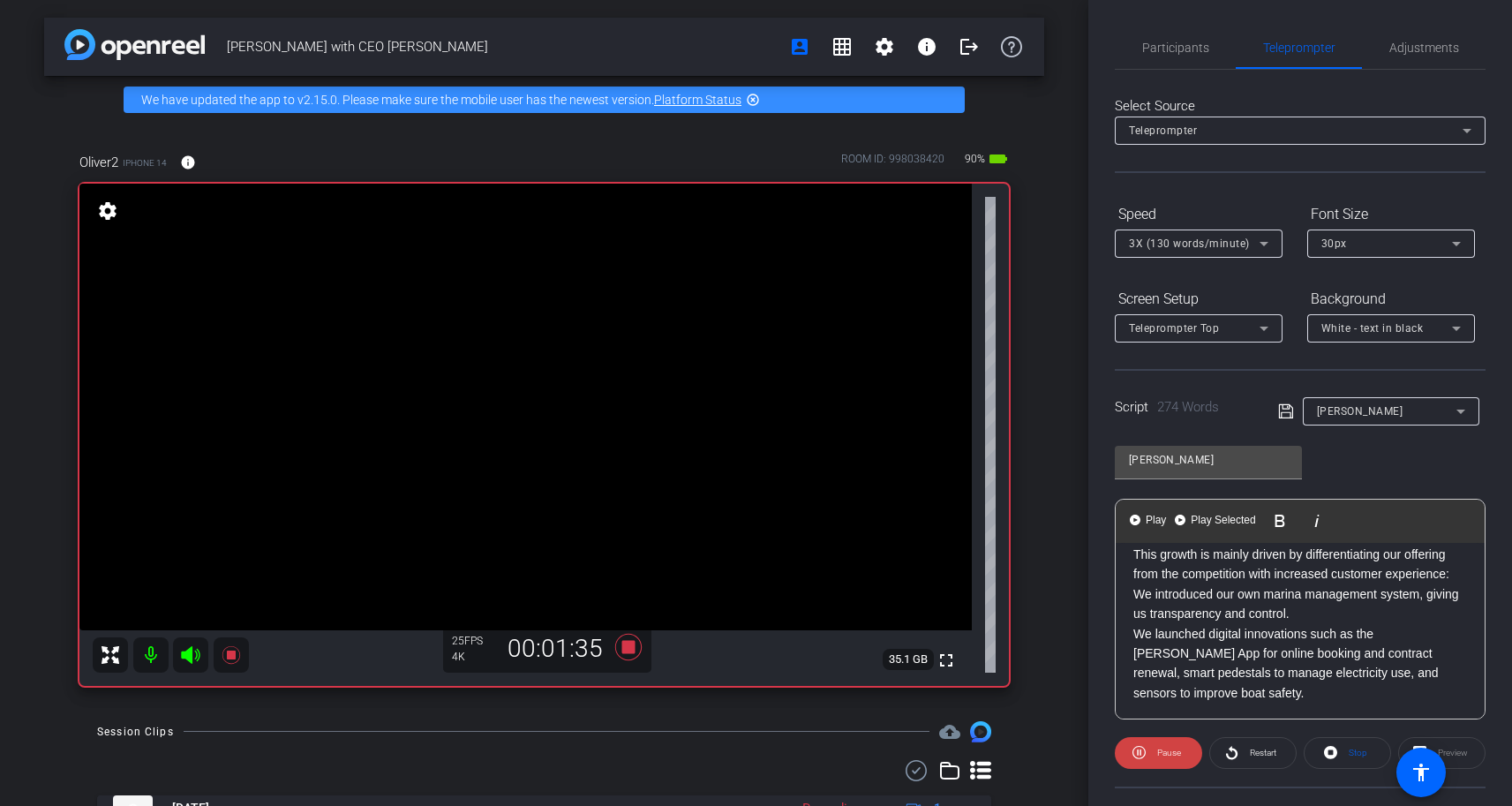
drag, startPoint x: 1136, startPoint y: 652, endPoint x: 1201, endPoint y: 663, distance: 65.9
click at [1201, 723] on p "And we built a hospitality culture through strong leadership and training, ensu…" at bounding box center [1300, 742] width 334 height 40
drag, startPoint x: 1137, startPoint y: 652, endPoint x: 1200, endPoint y: 677, distance: 67.8
click at [1200, 723] on p "And we built a hospitality culture through strong leadership and training, ensu…" at bounding box center [1300, 742] width 334 height 40
copy p "nd we built a hospitality culture through strong leadership and training,"
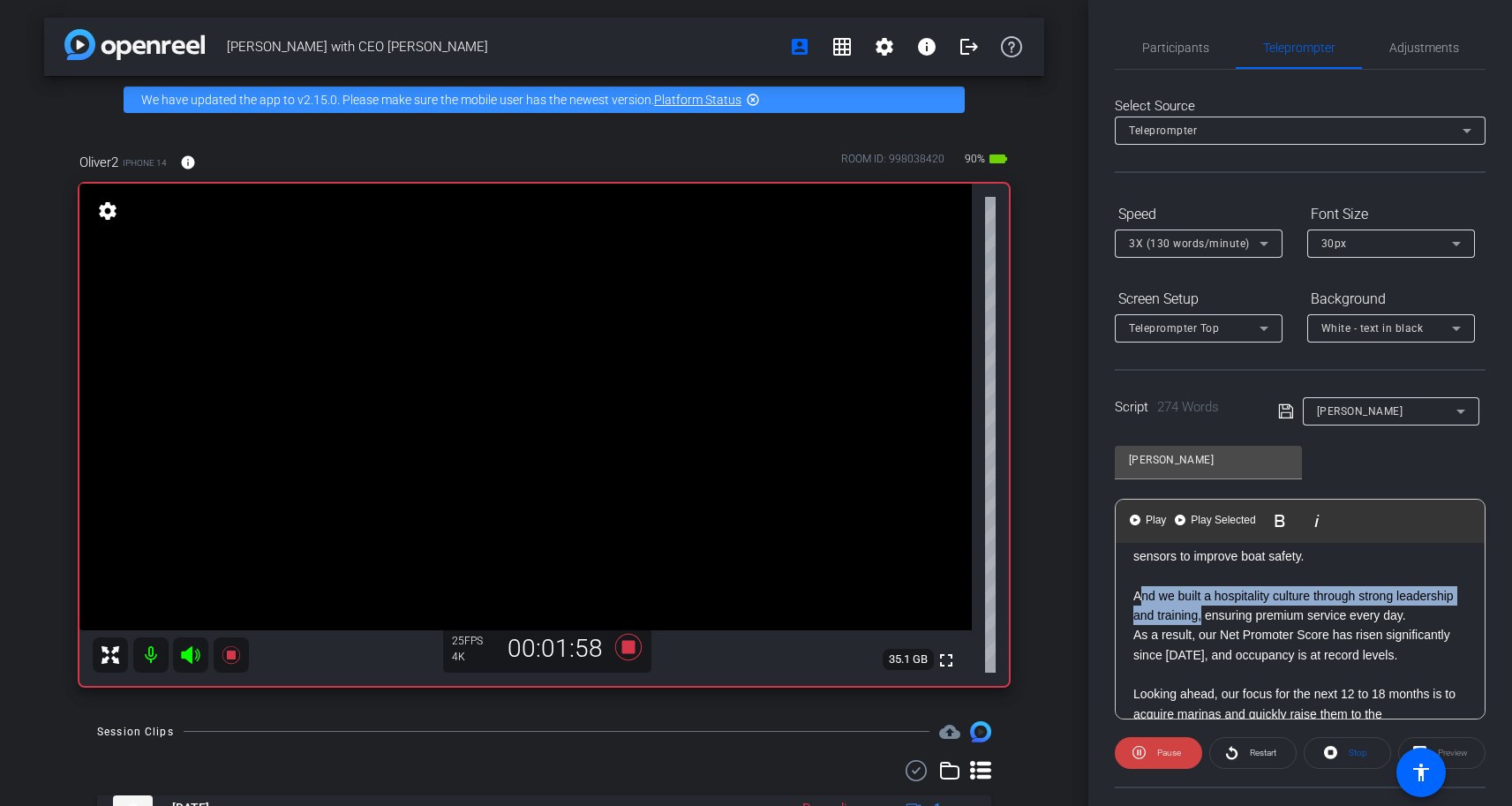
scroll to position [787, 0]
click at [1183, 43] on span "Participants" at bounding box center [1176, 48] width 67 height 12
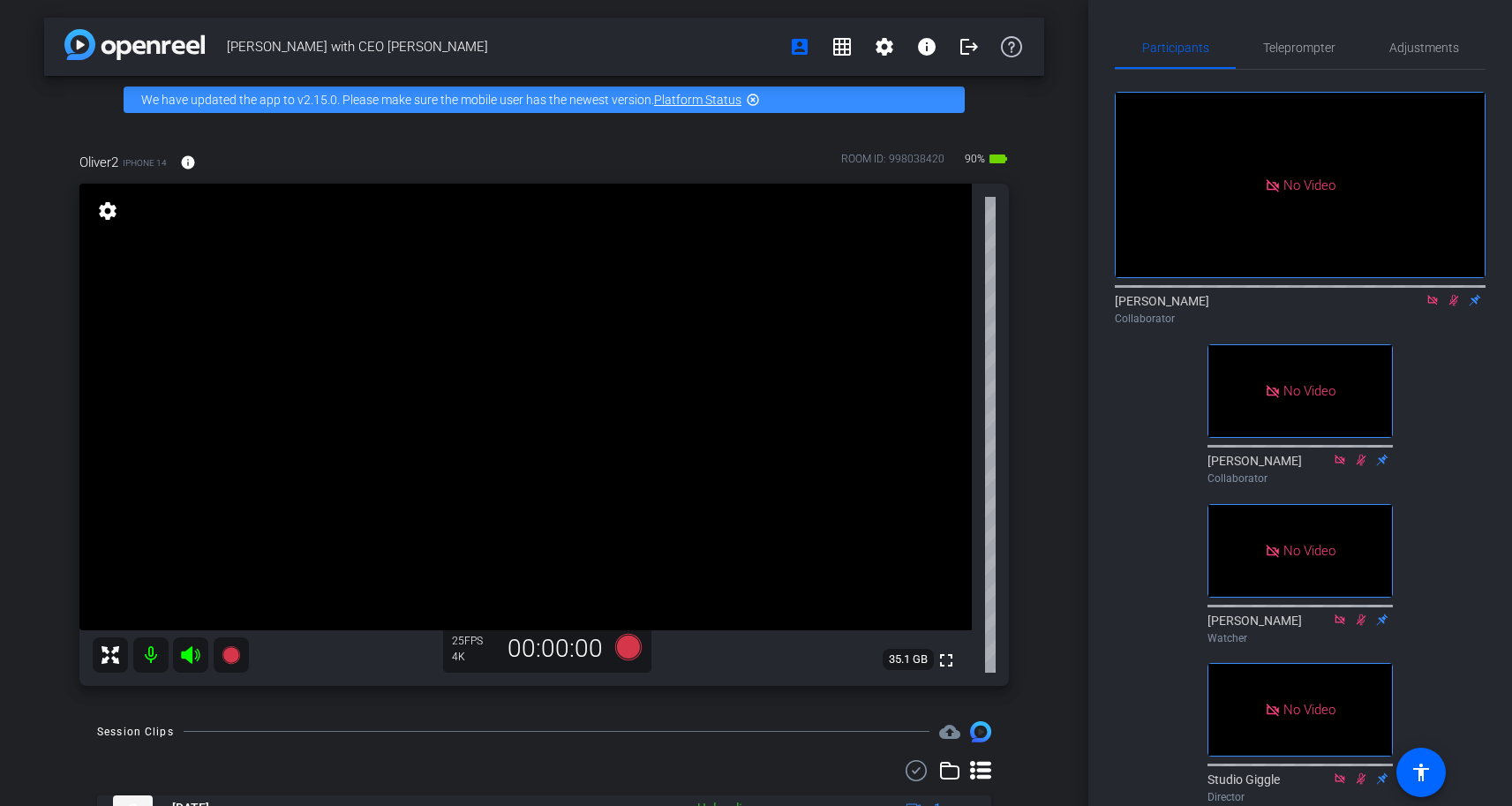
click at [1429, 301] on icon at bounding box center [1432, 300] width 14 height 12
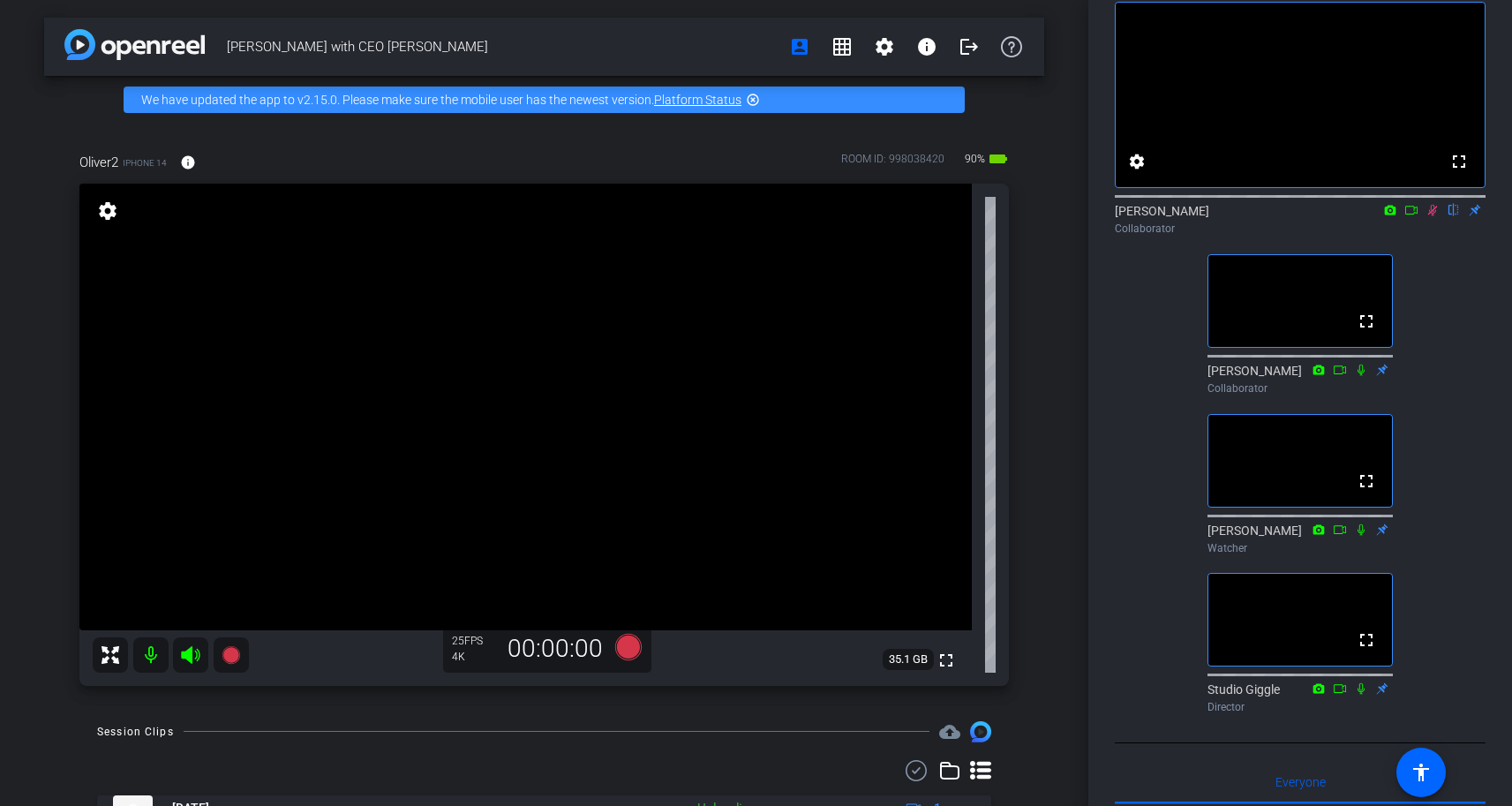
scroll to position [129, 0]
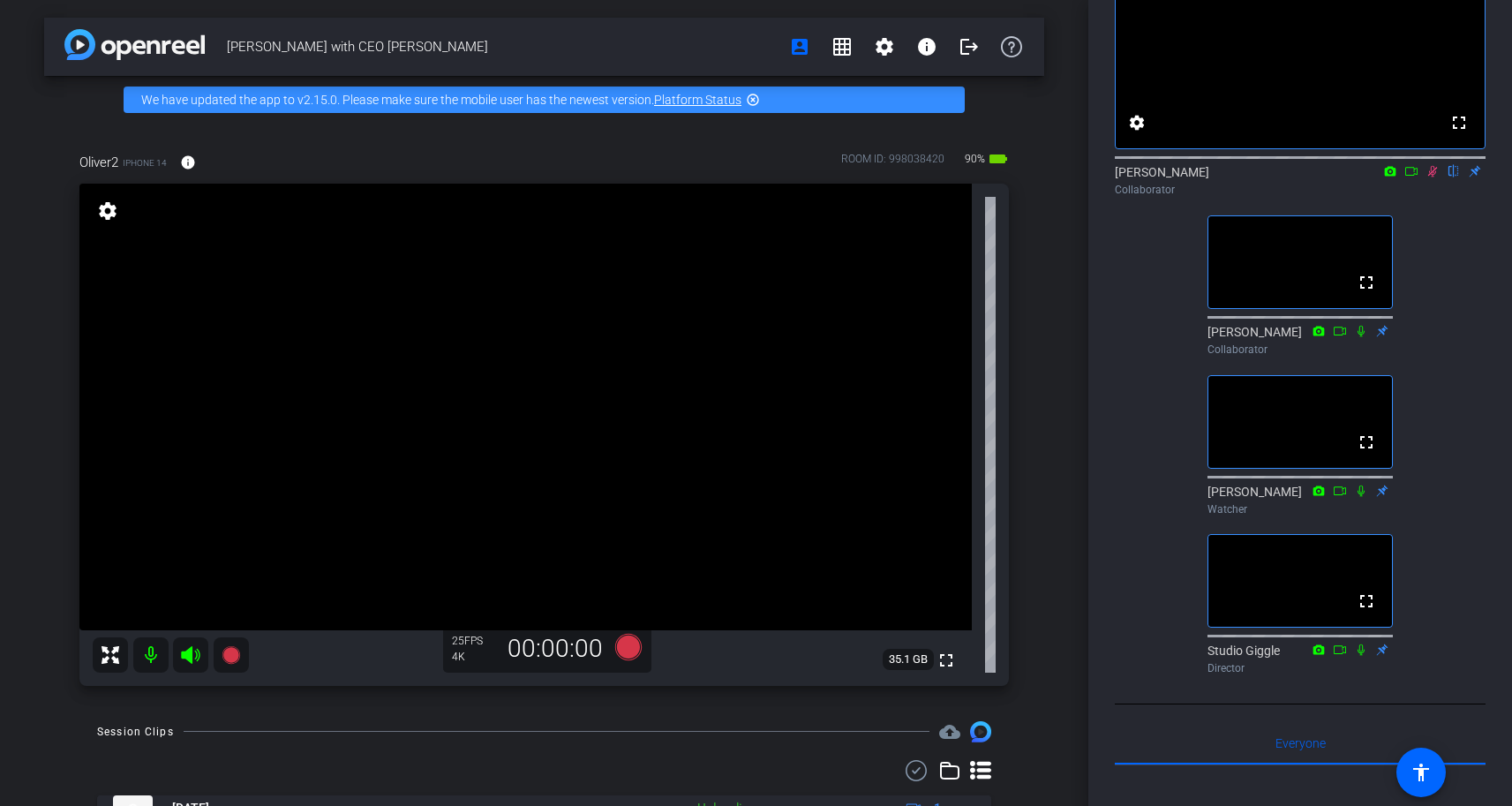
click at [1435, 178] on icon at bounding box center [1432, 171] width 10 height 12
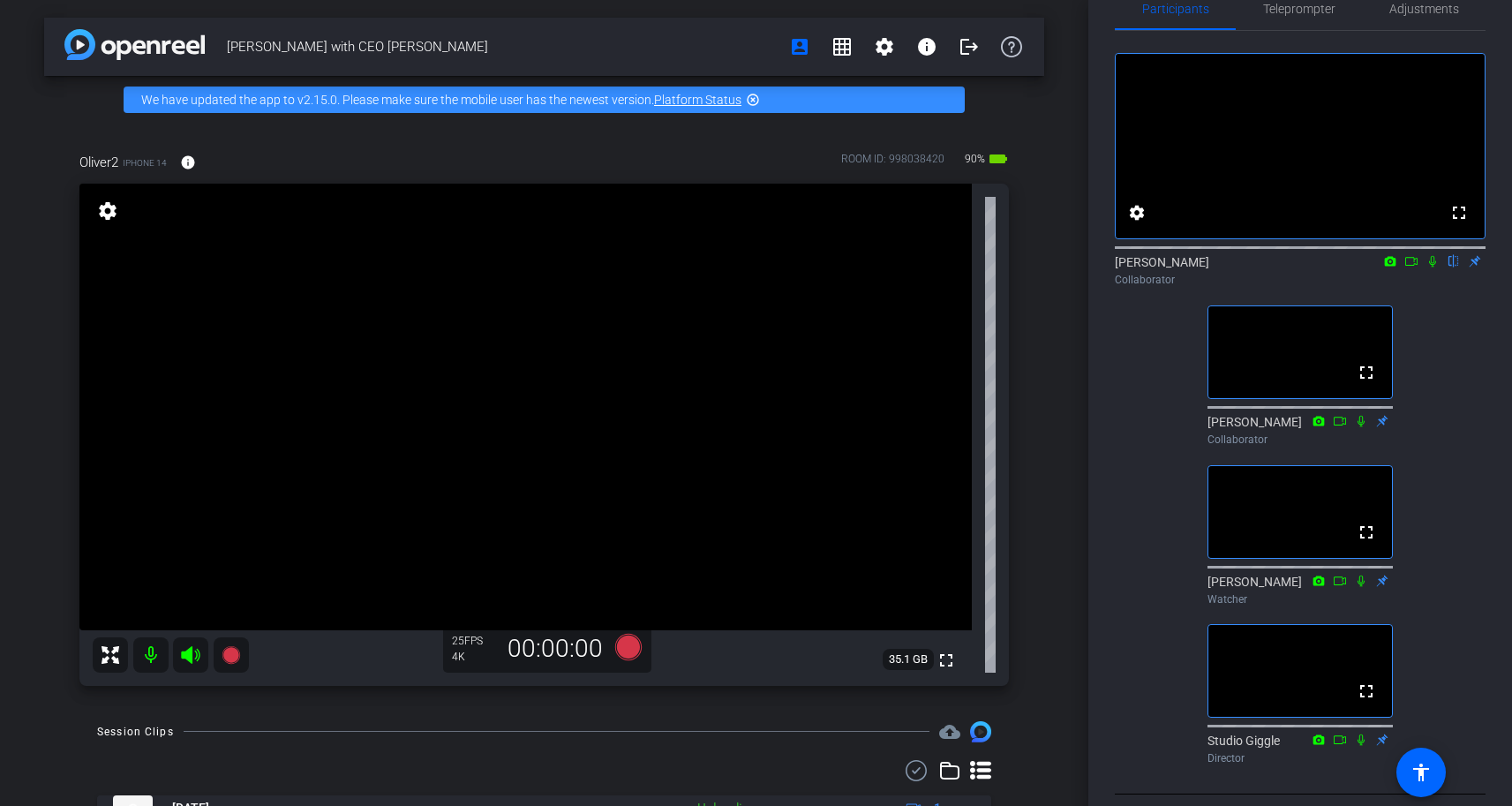
scroll to position [28, 0]
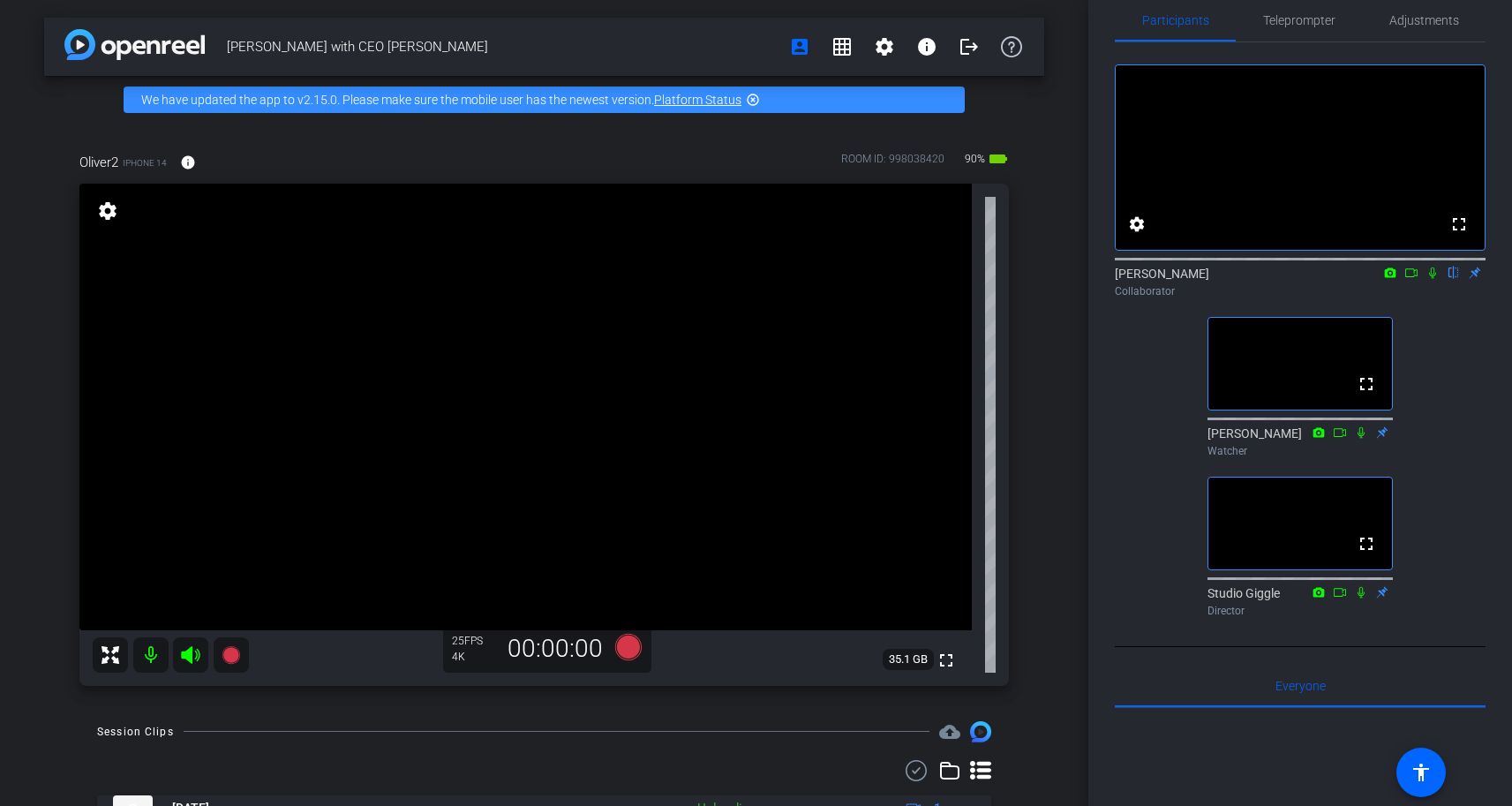
click at [1432, 279] on icon at bounding box center [1432, 273] width 7 height 12
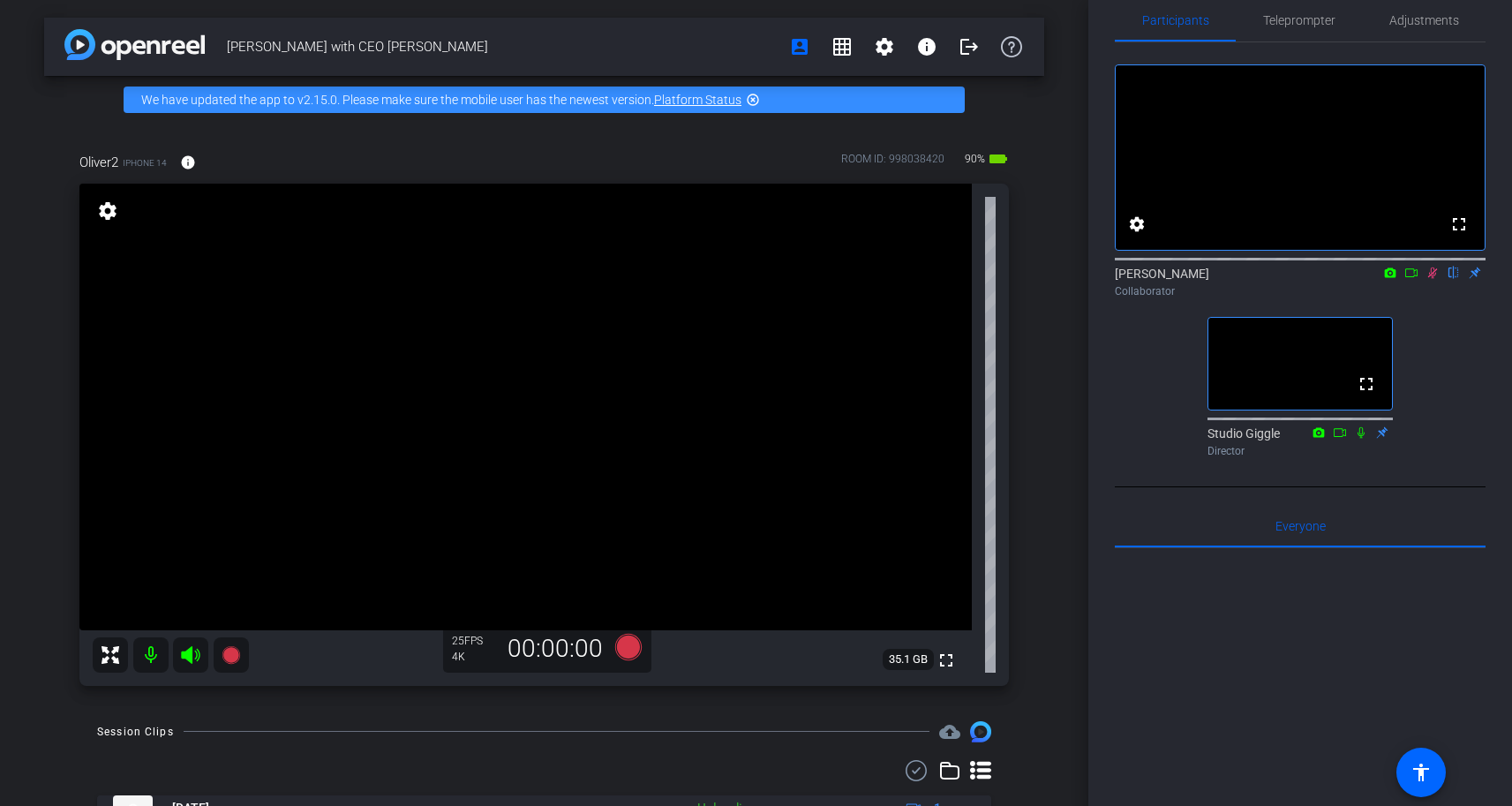
click at [1409, 279] on icon at bounding box center [1412, 273] width 14 height 12
